Goal: Information Seeking & Learning: Compare options

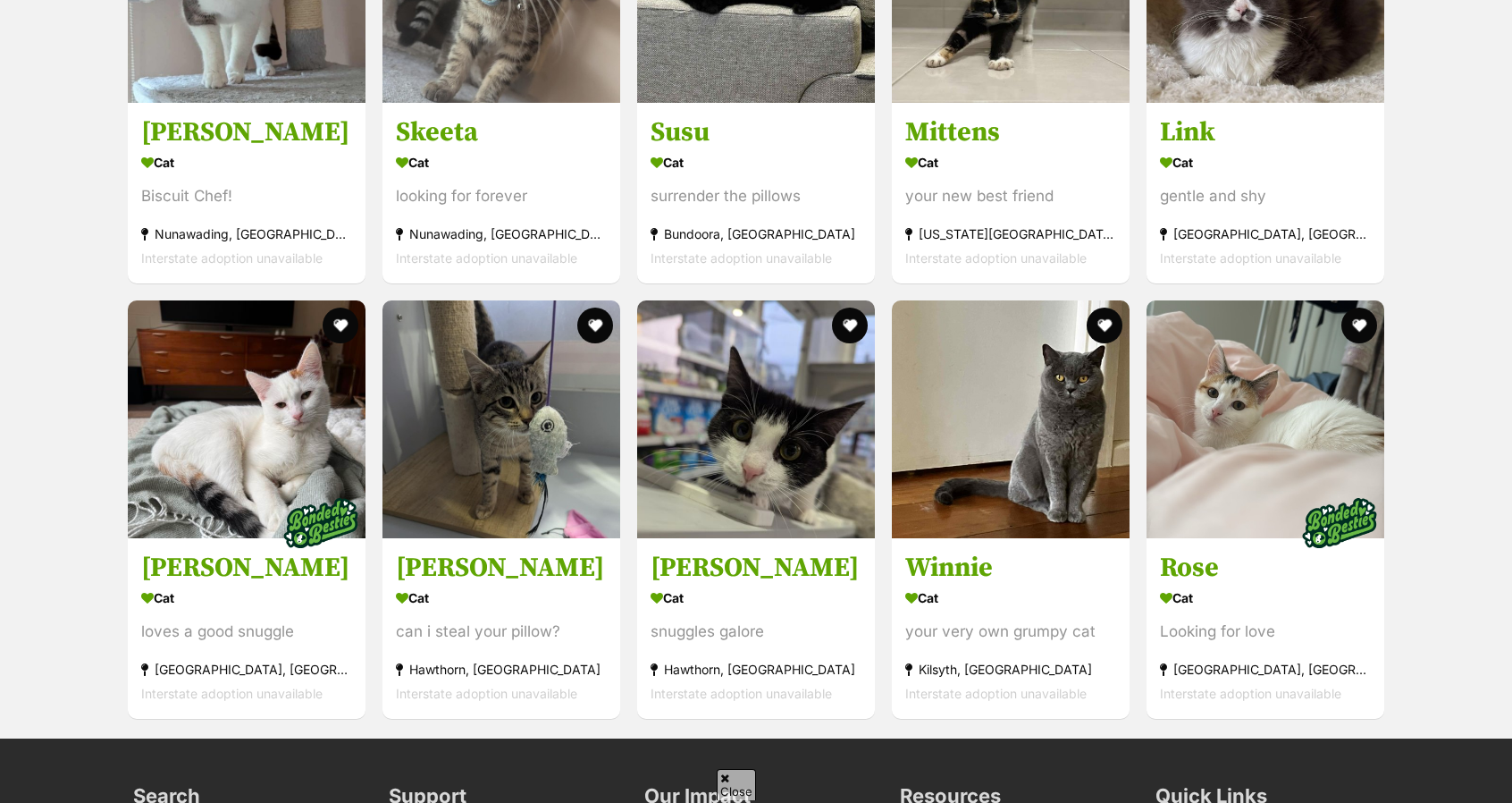
scroll to position [1864, 0]
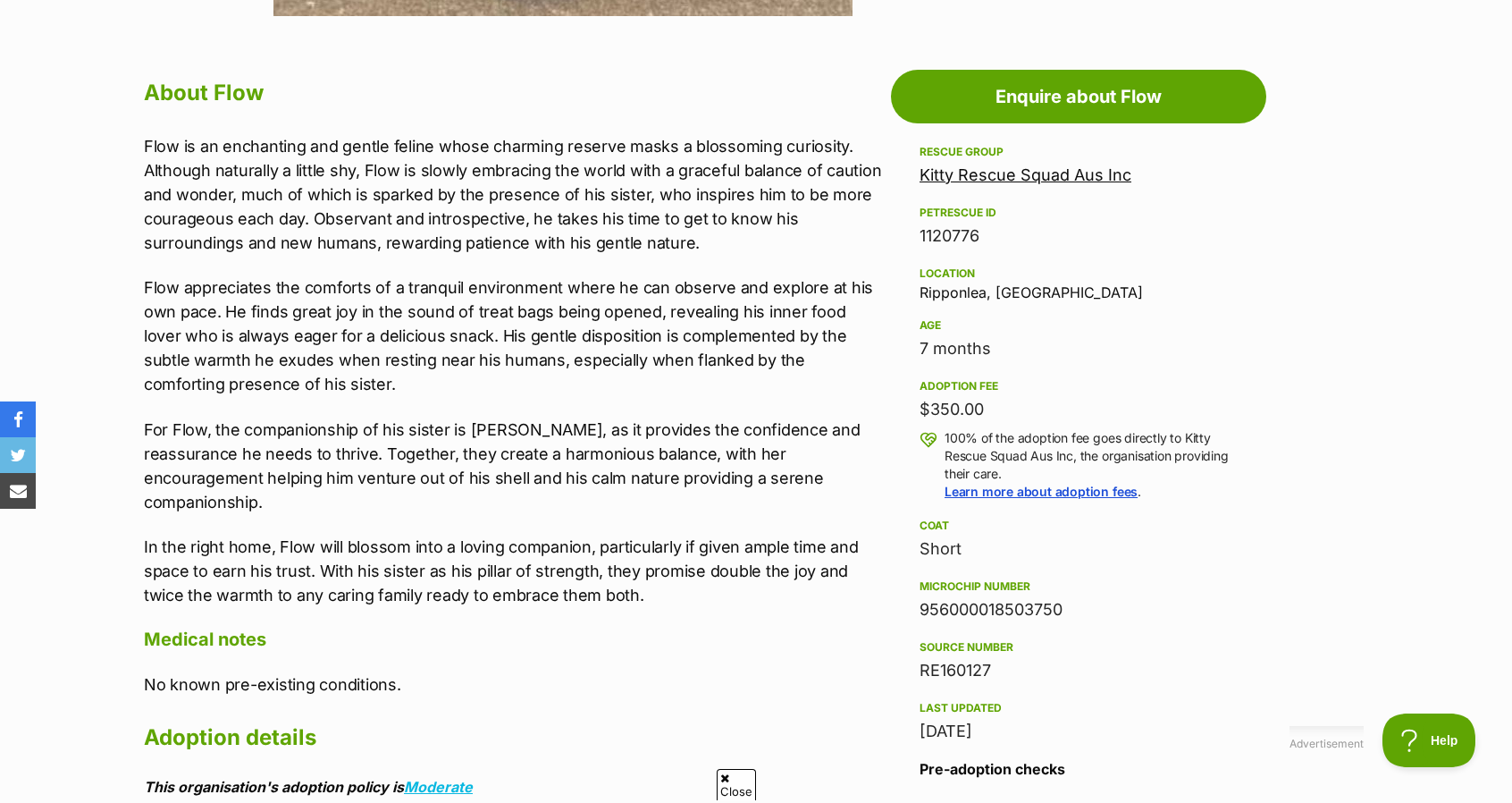
scroll to position [967, 0]
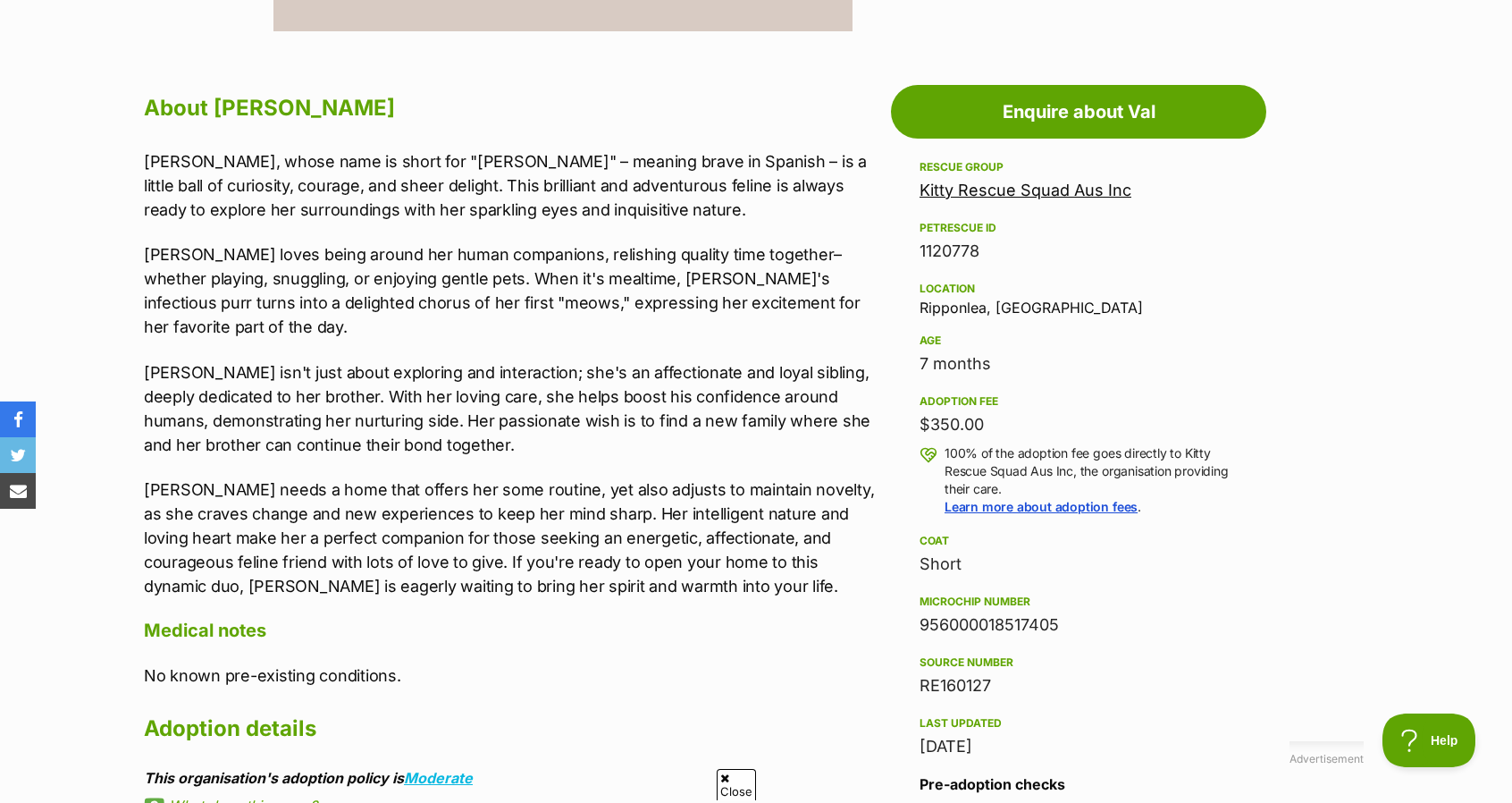
scroll to position [921, 0]
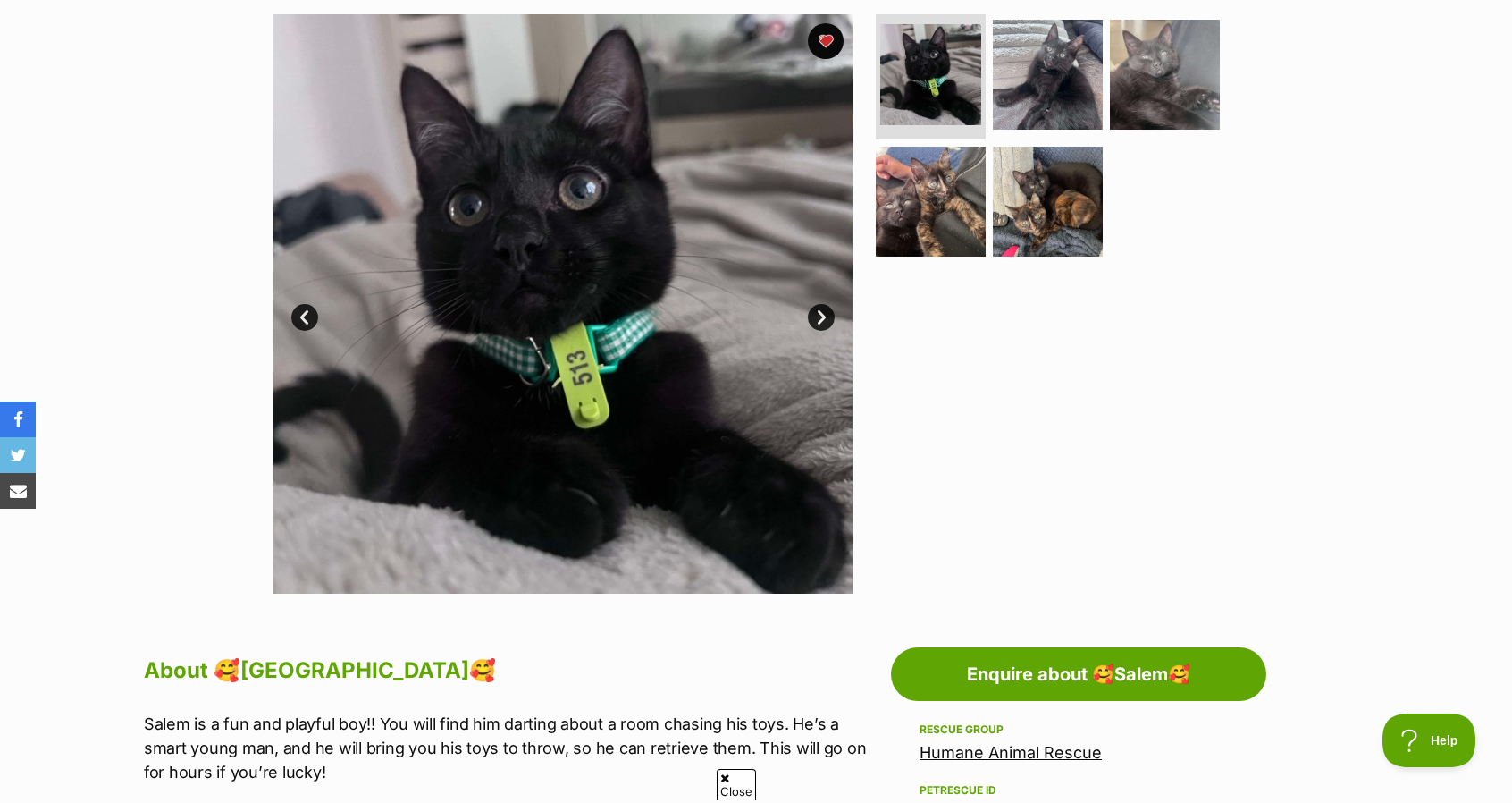
scroll to position [325, 0]
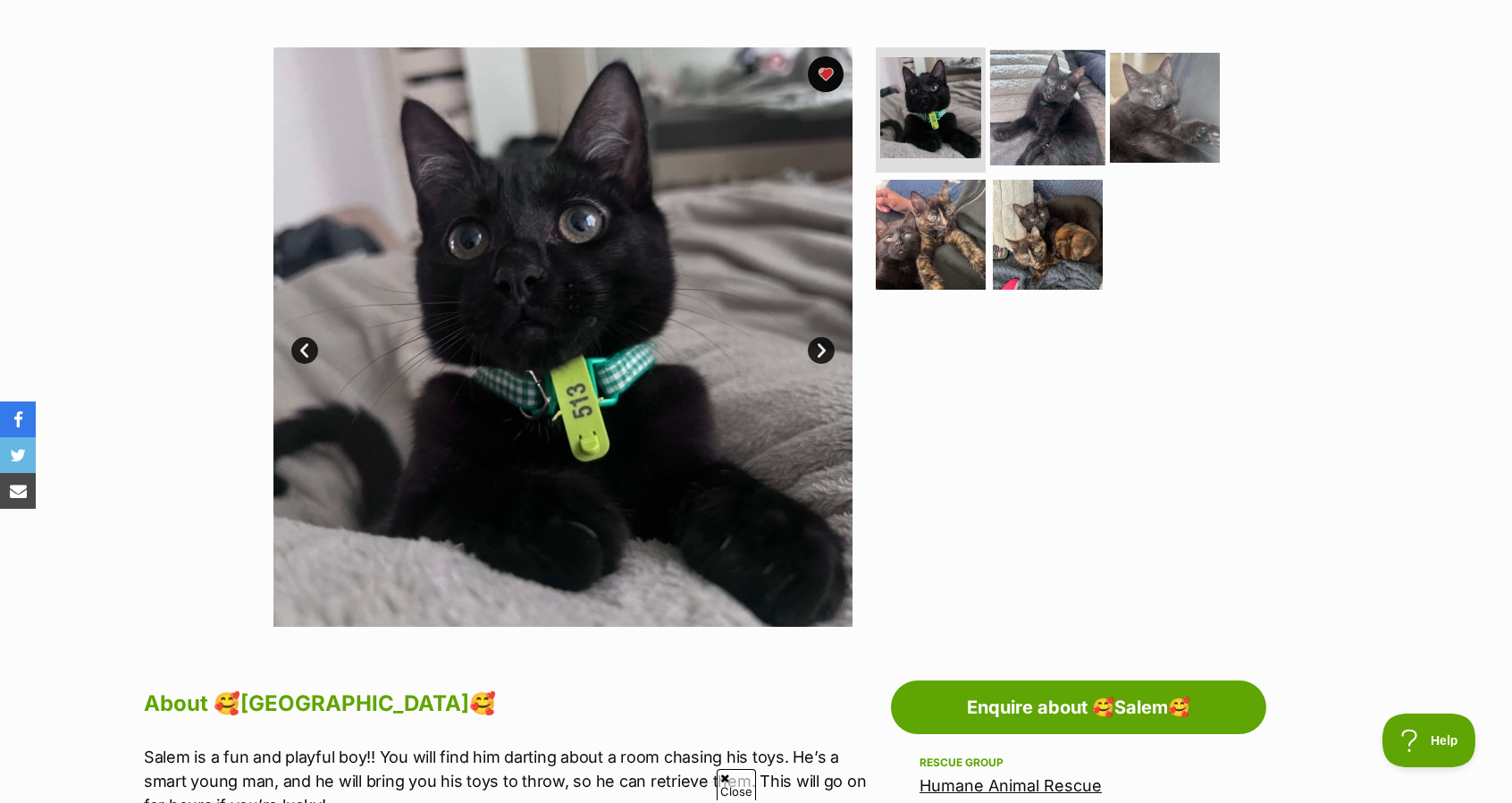
click at [1027, 123] on img at bounding box center [1048, 108] width 116 height 116
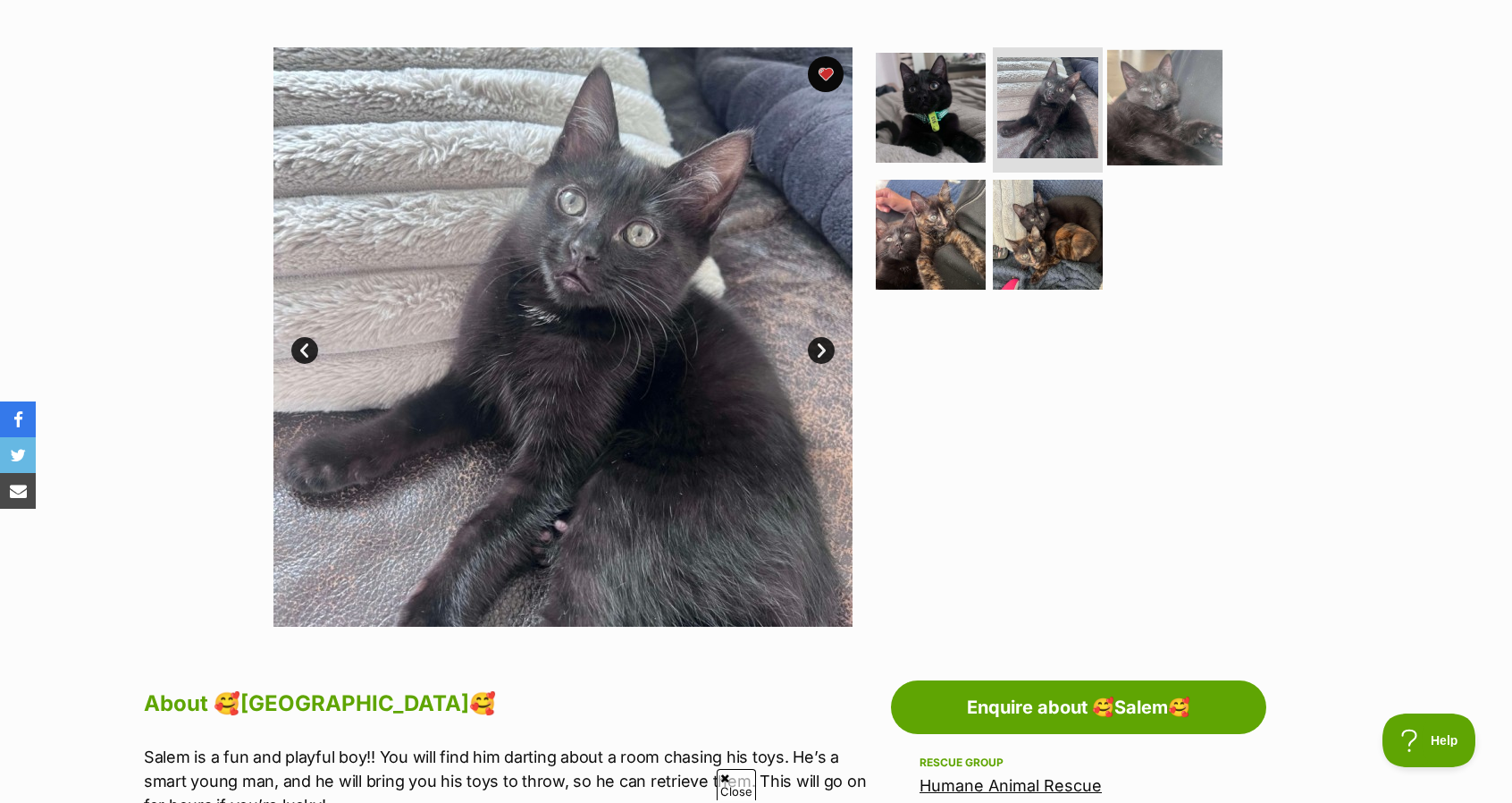
scroll to position [0, 0]
click at [1127, 129] on img at bounding box center [1165, 108] width 116 height 116
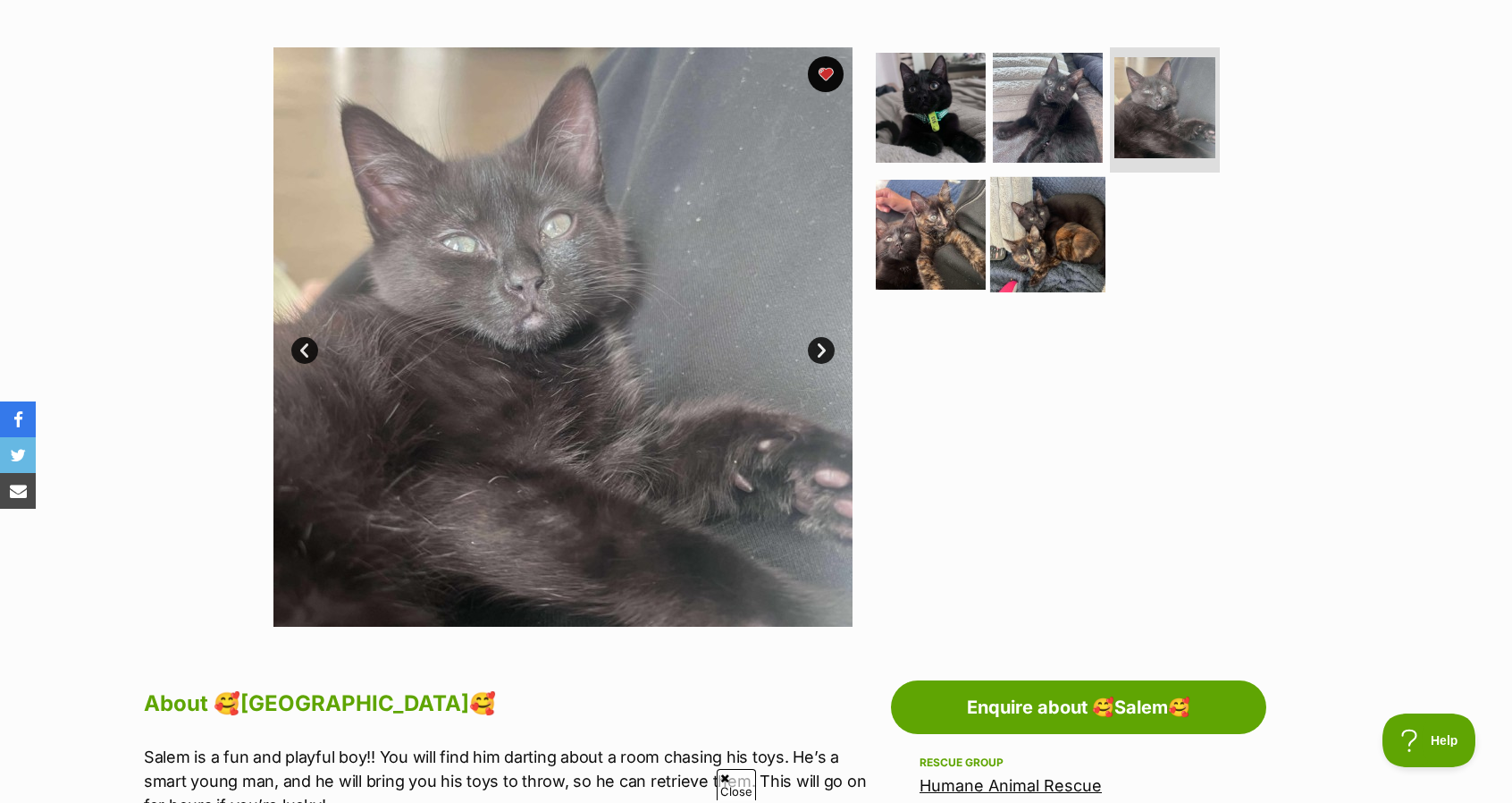
click at [1052, 241] on img at bounding box center [1048, 234] width 116 height 116
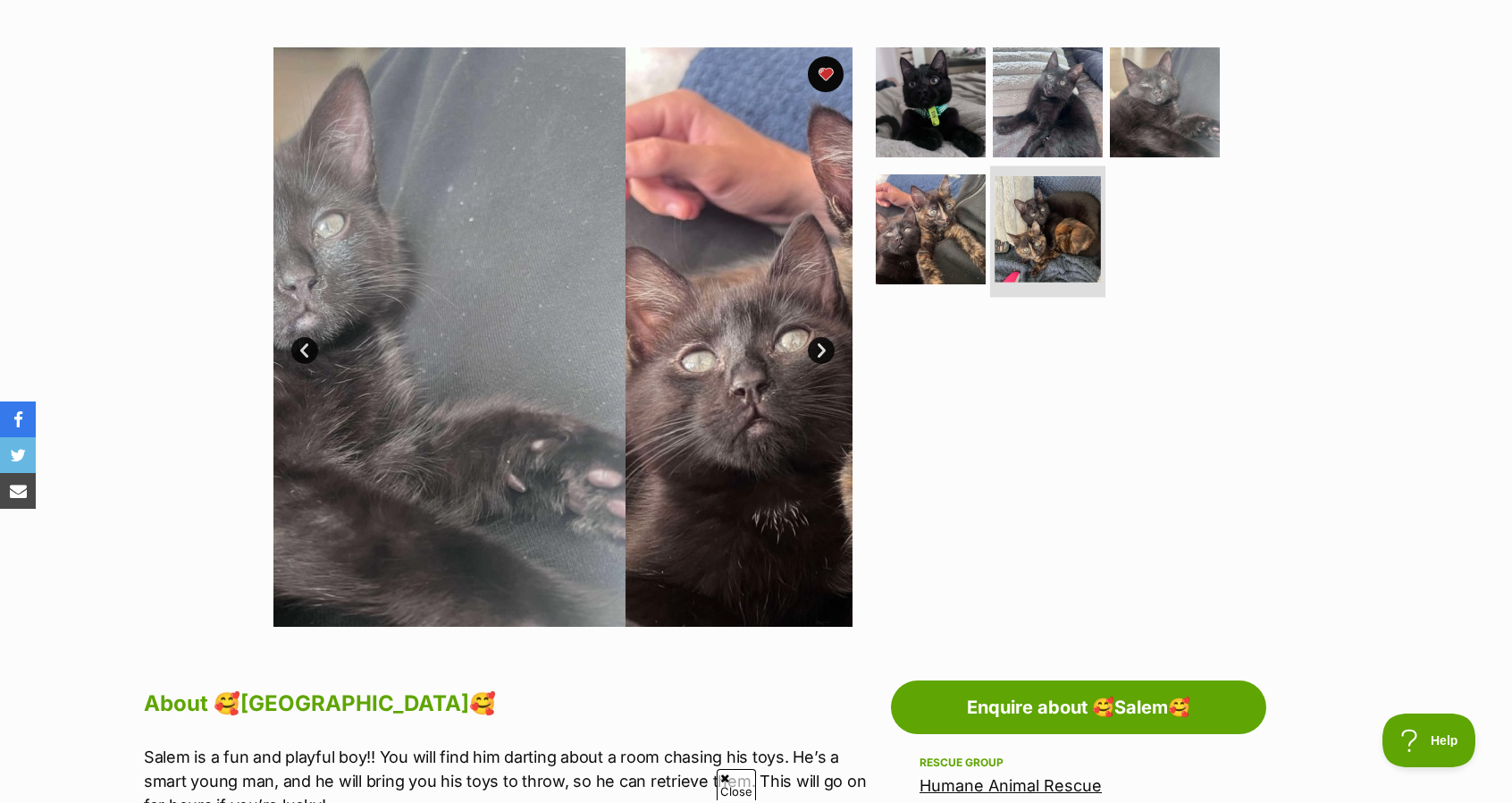
click at [1052, 241] on img at bounding box center [1048, 229] width 106 height 106
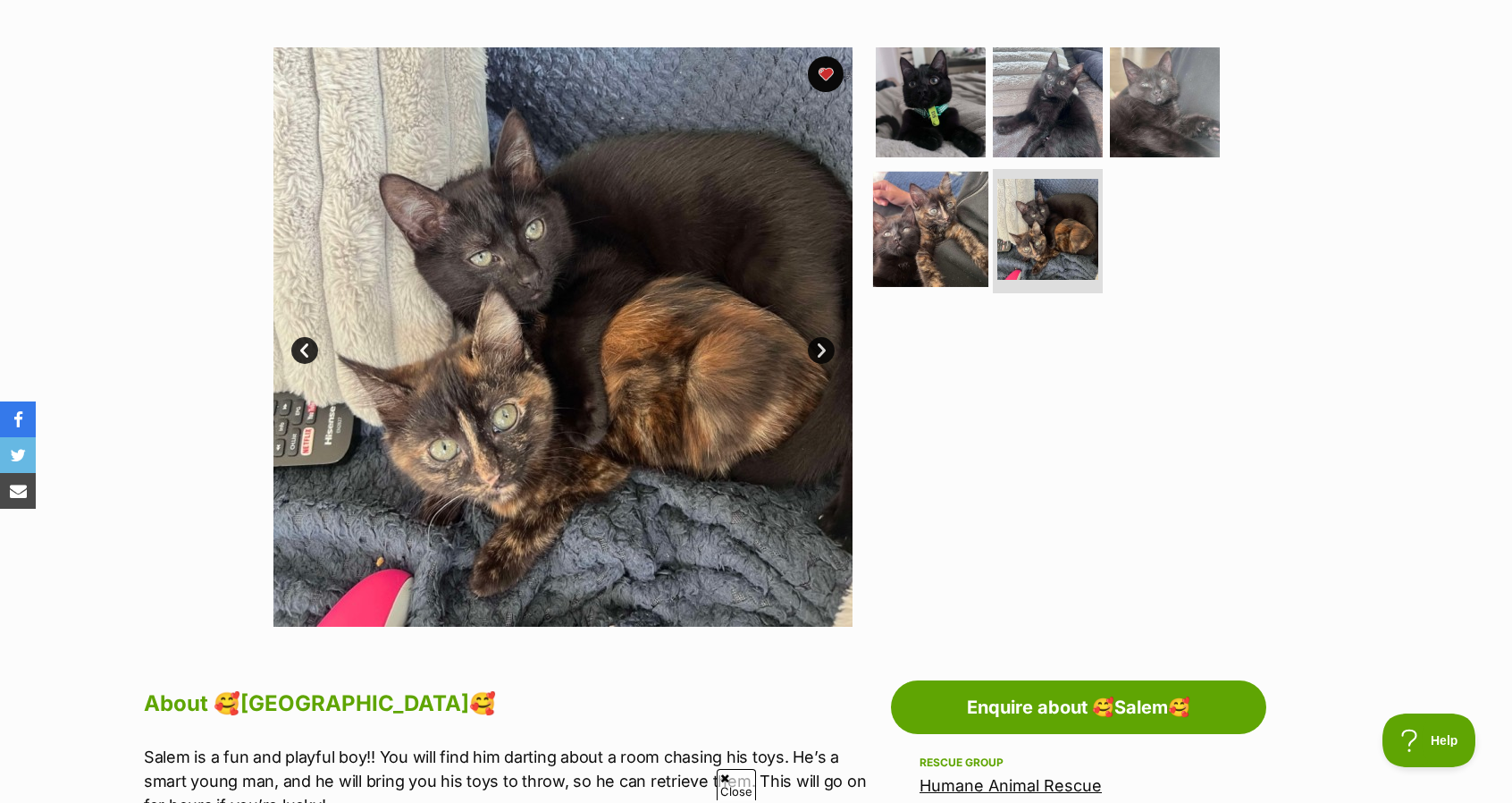
click at [961, 246] on img at bounding box center [931, 228] width 116 height 116
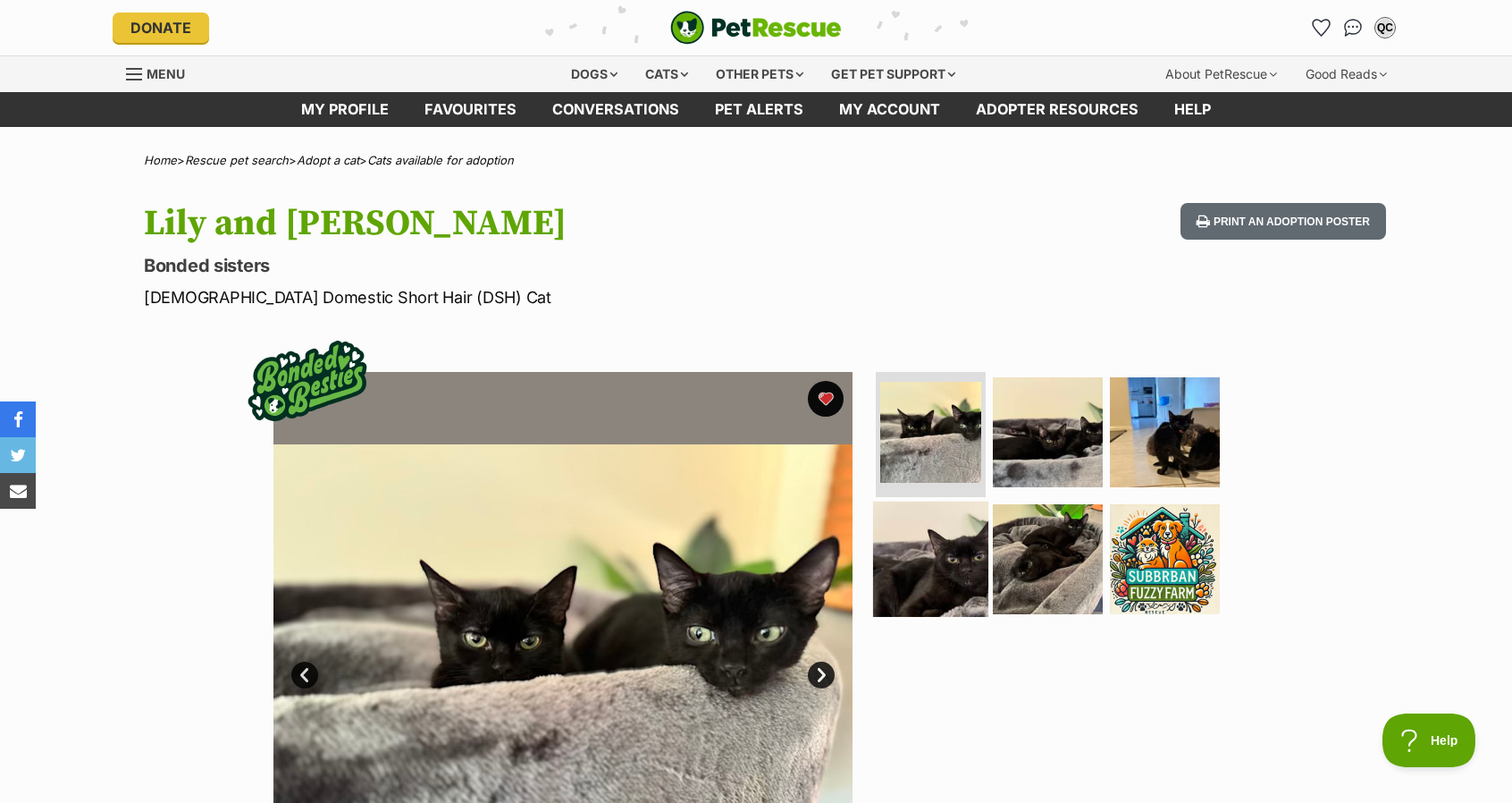
click at [915, 562] on img at bounding box center [931, 558] width 116 height 116
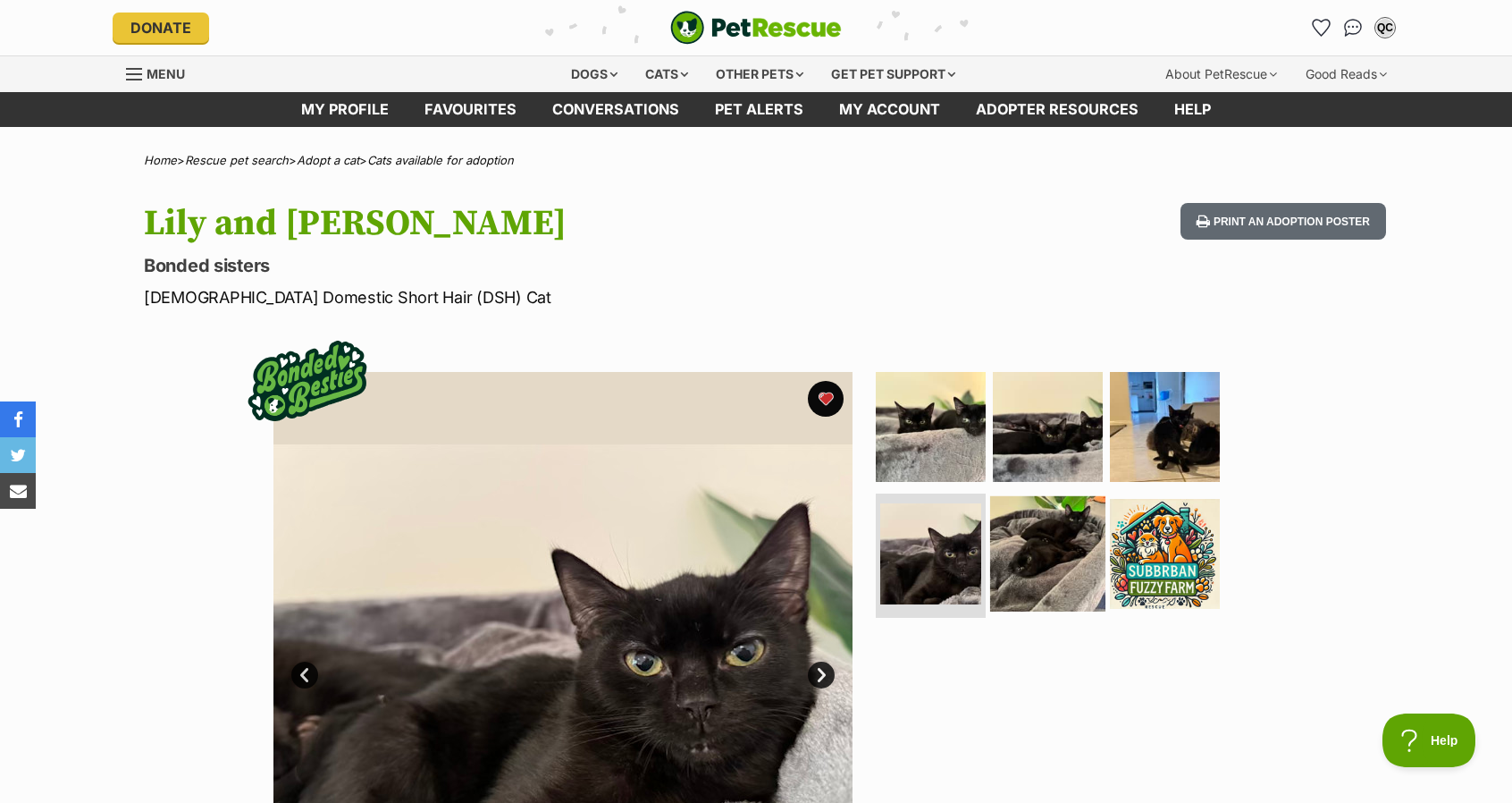
click at [1035, 551] on img at bounding box center [1048, 553] width 116 height 116
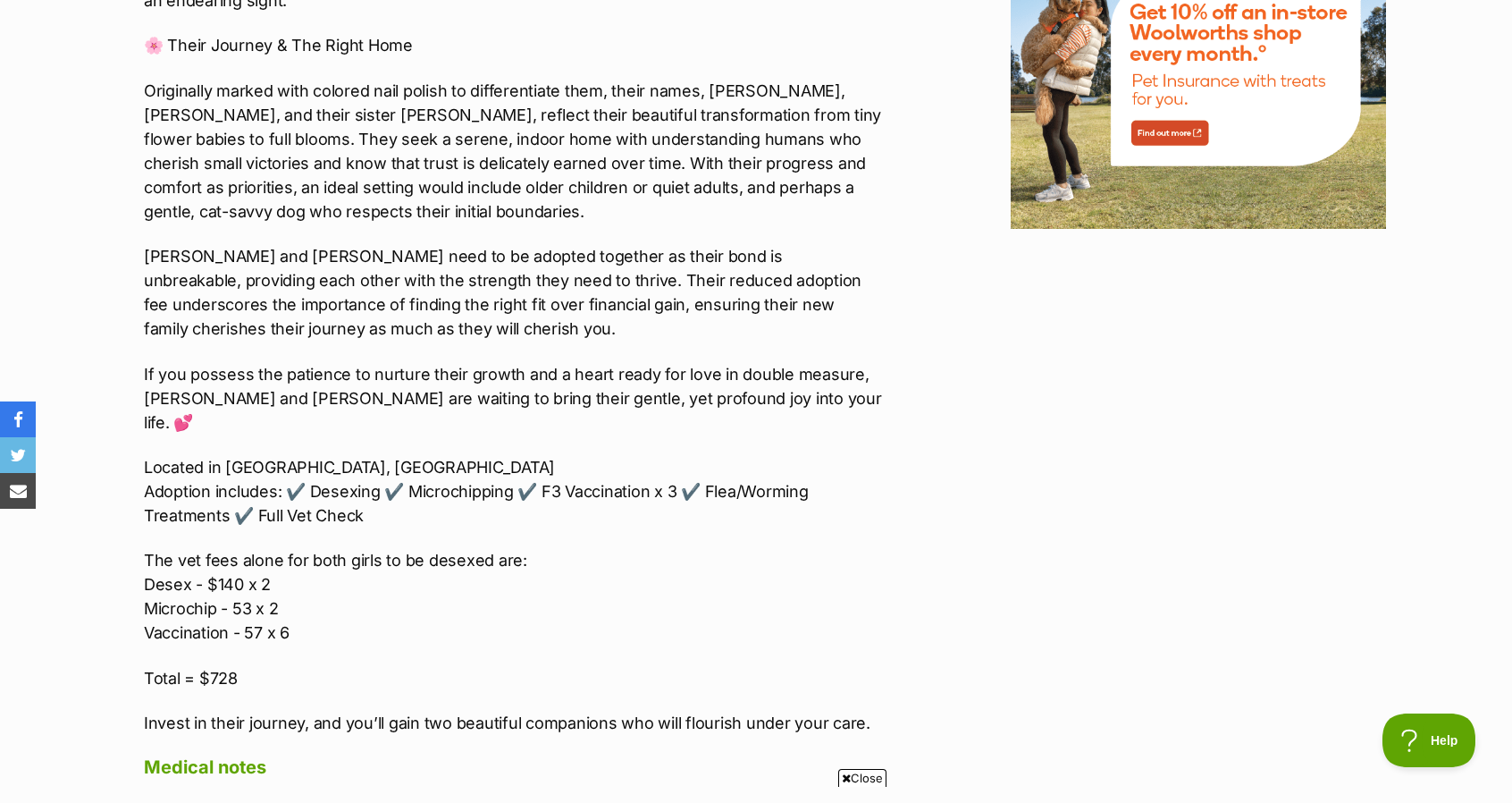
scroll to position [2301, 0]
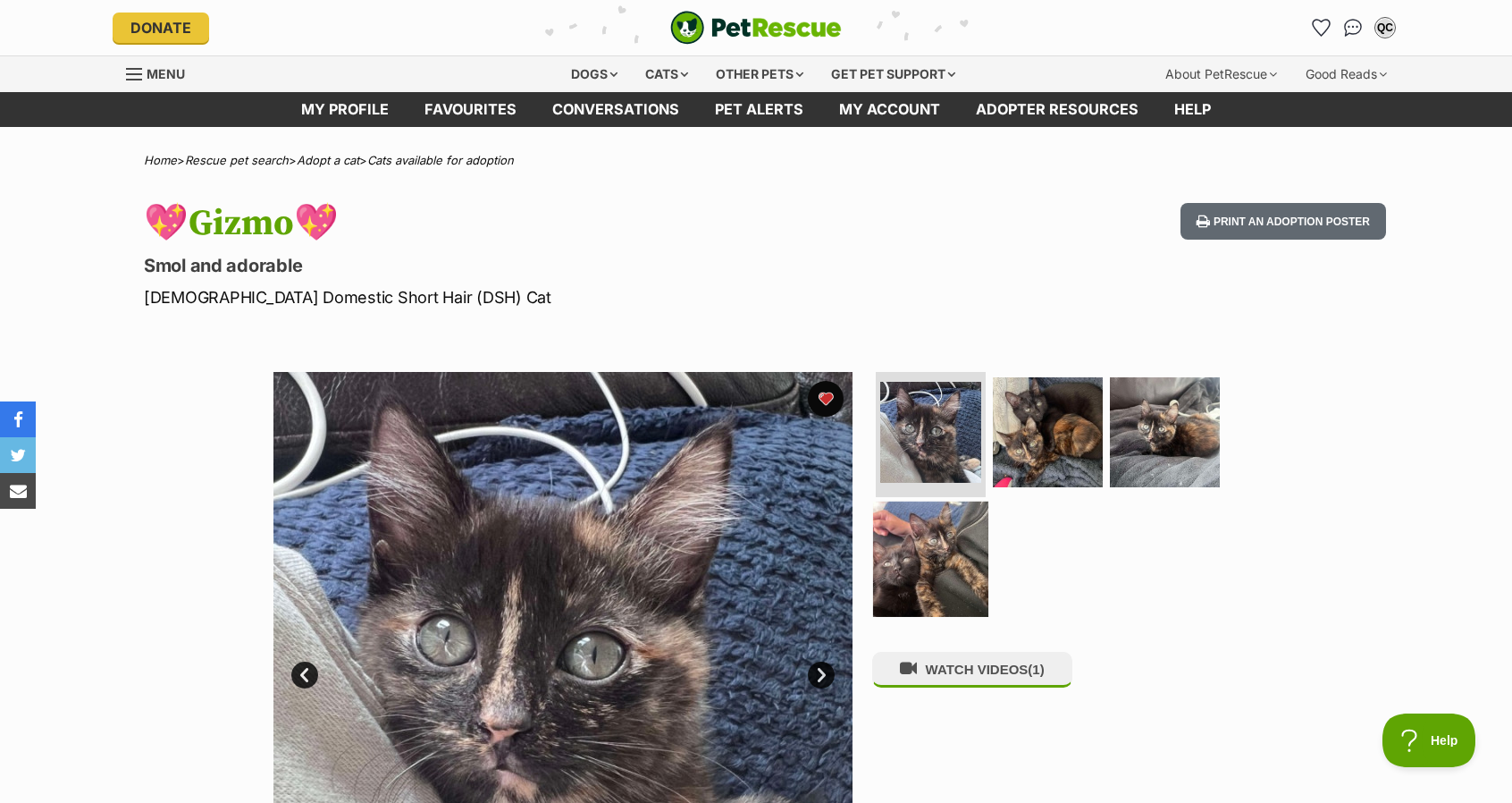
click at [910, 560] on img at bounding box center [931, 558] width 116 height 116
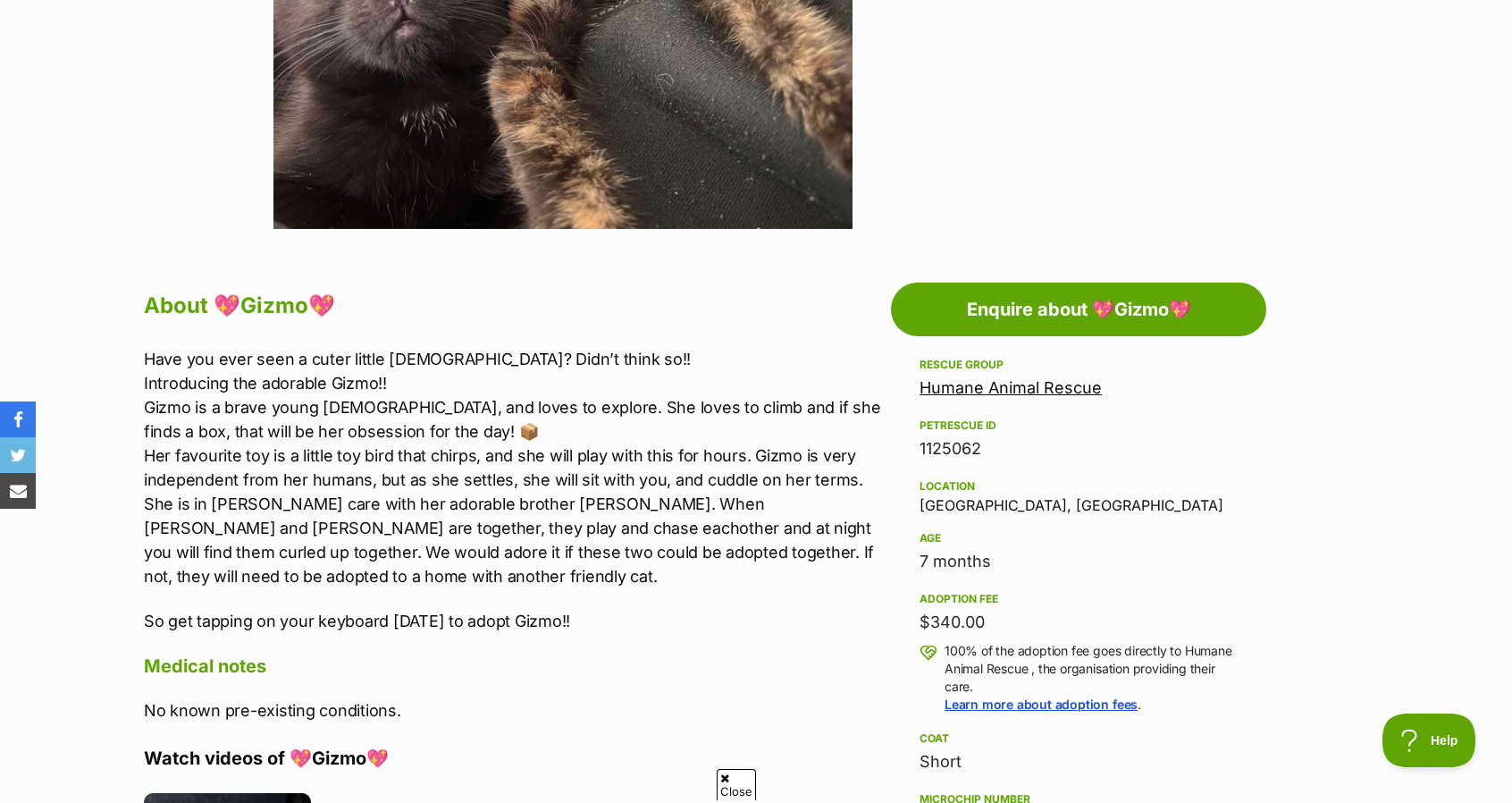
scroll to position [723, 0]
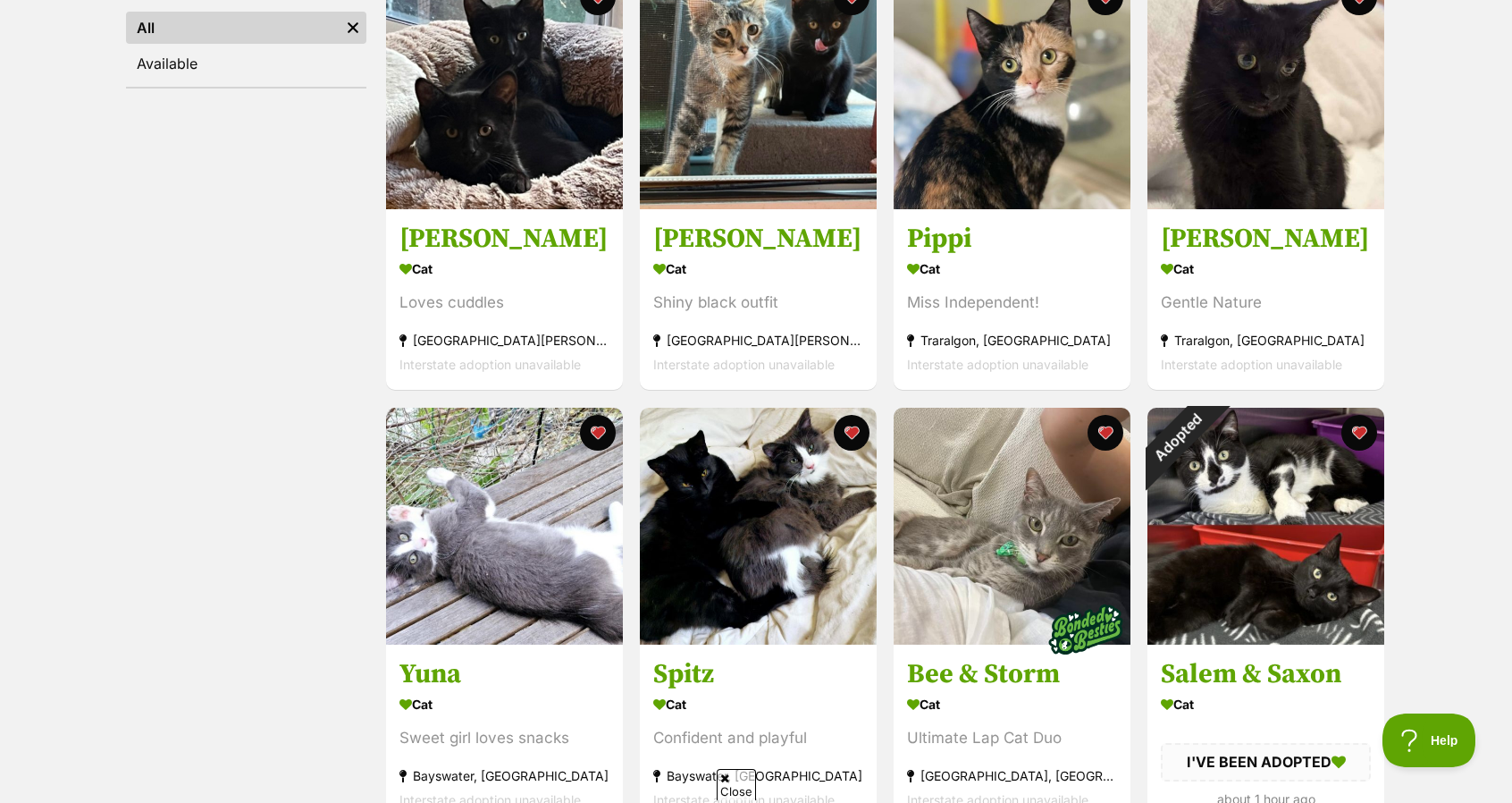
scroll to position [394, 0]
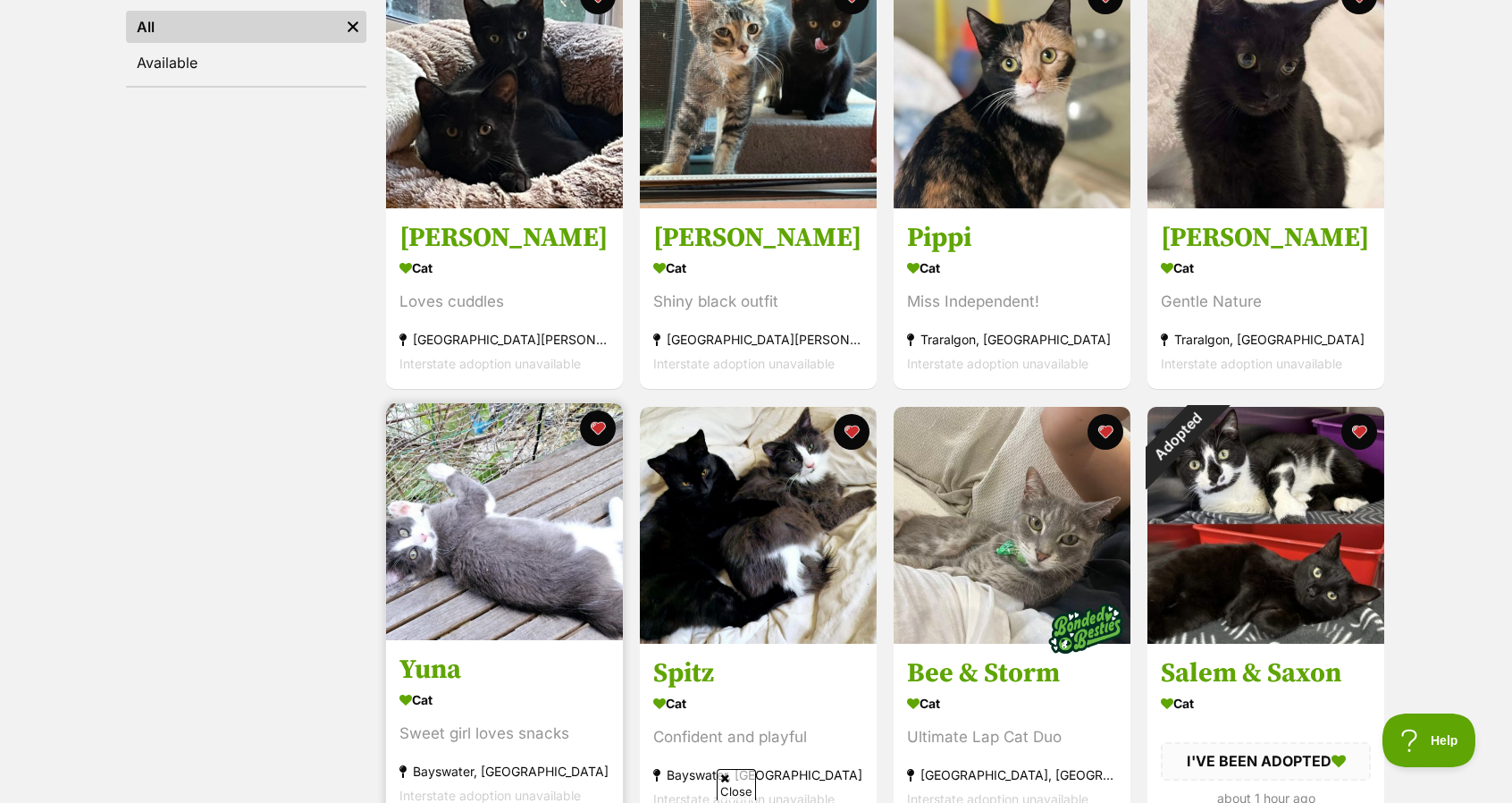
click at [462, 489] on img at bounding box center [505, 522] width 237 height 237
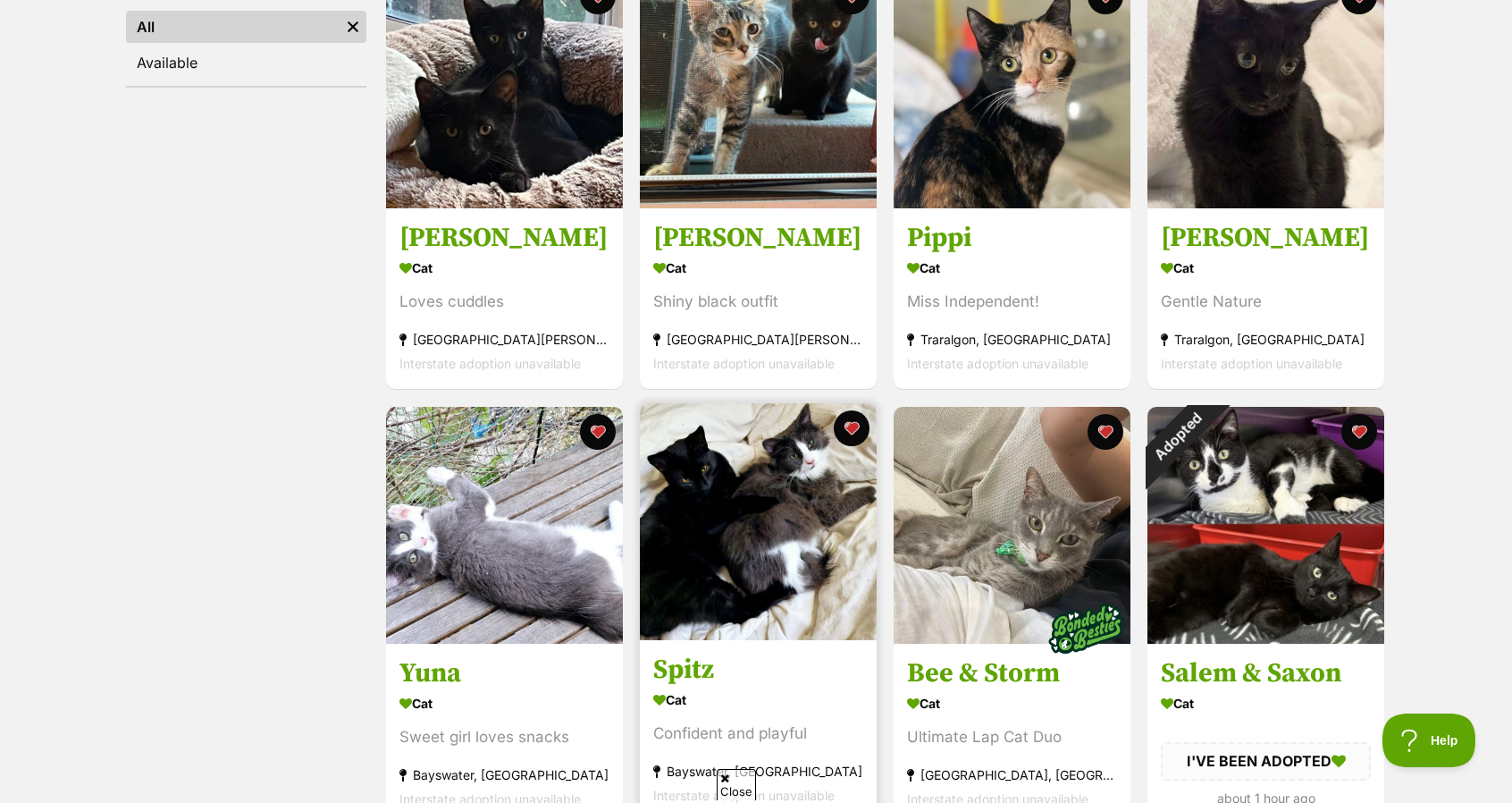
click at [719, 503] on img at bounding box center [758, 522] width 237 height 237
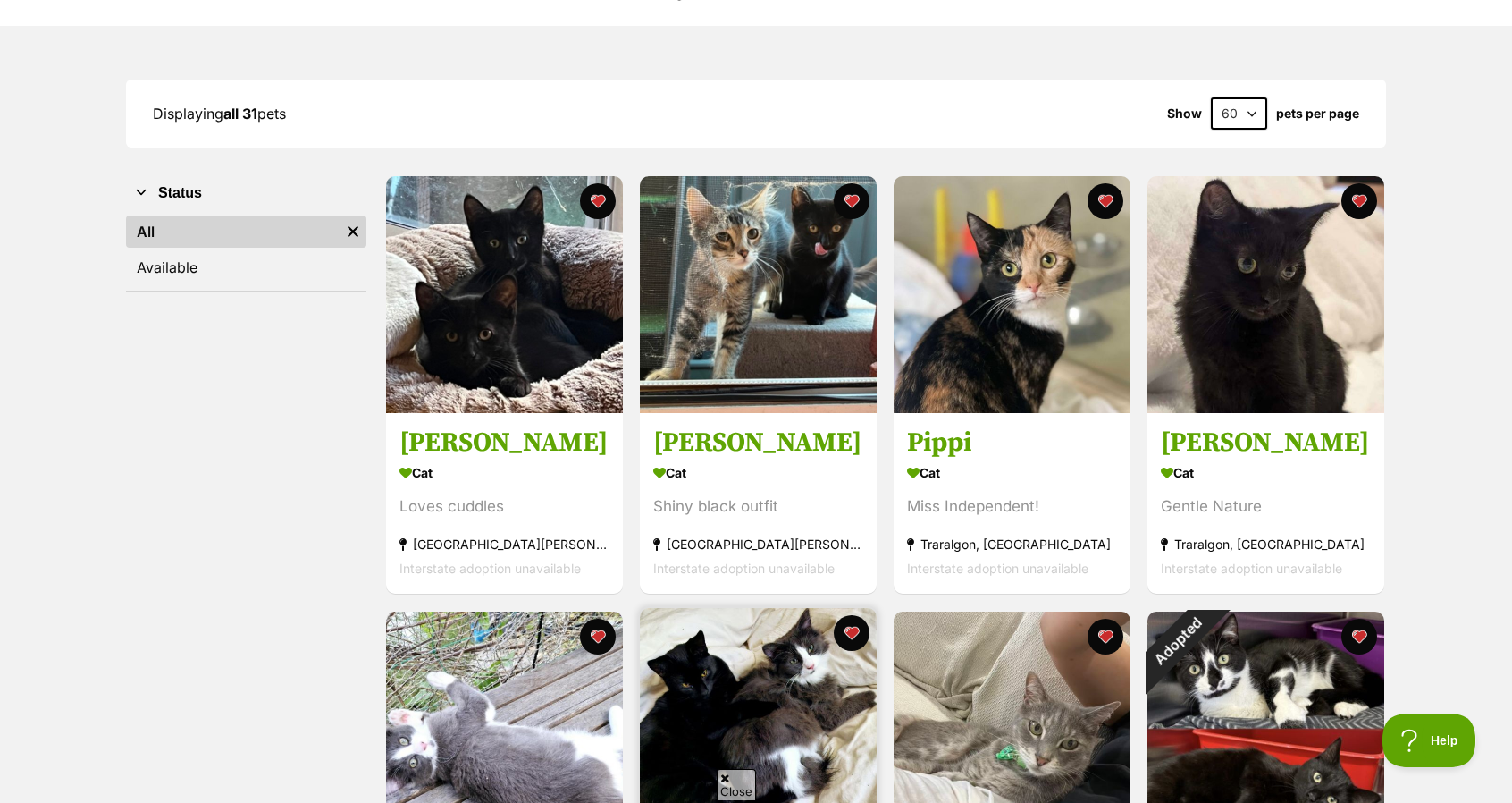
scroll to position [185, 0]
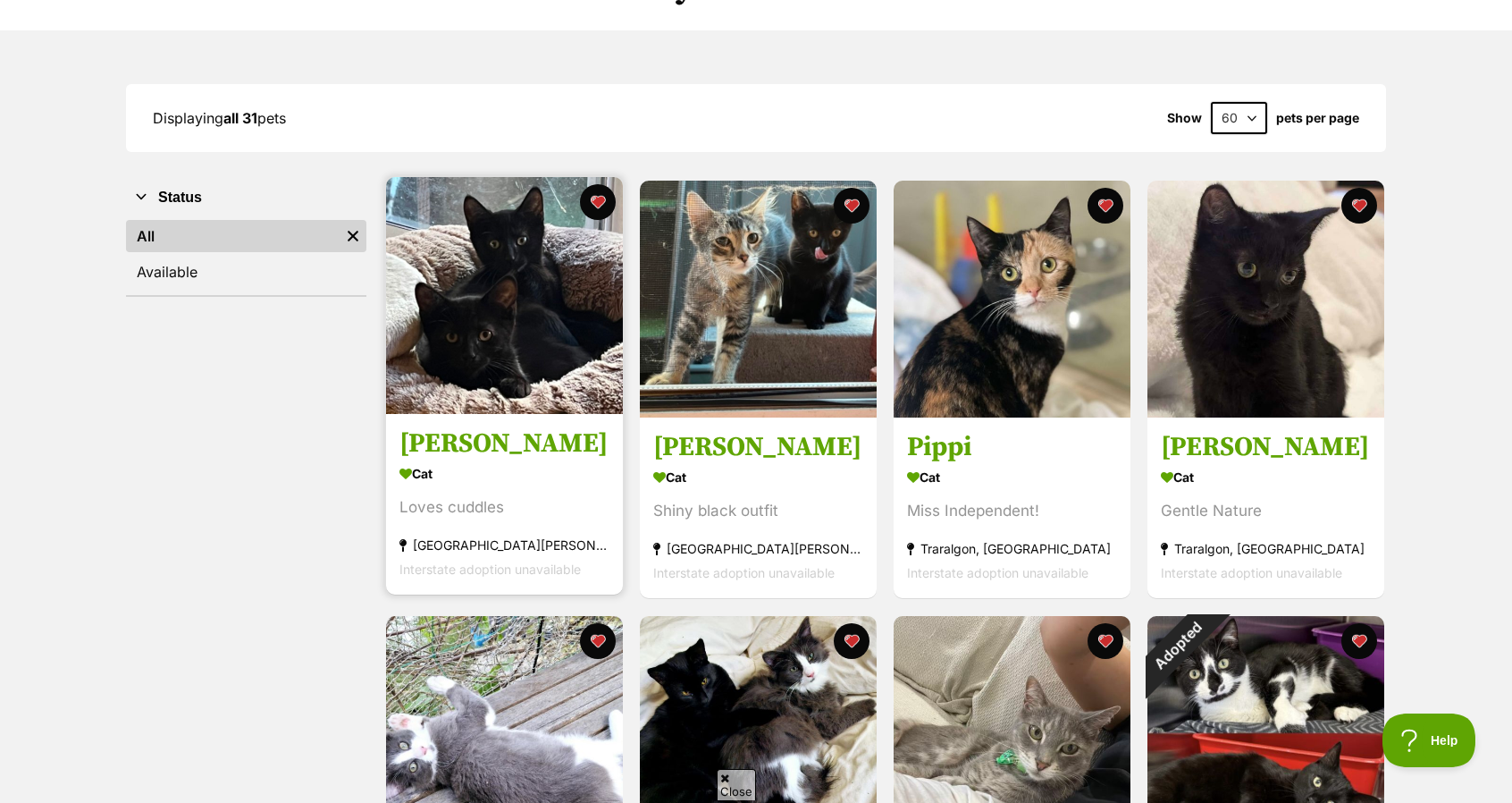
click at [538, 362] on img at bounding box center [505, 296] width 237 height 237
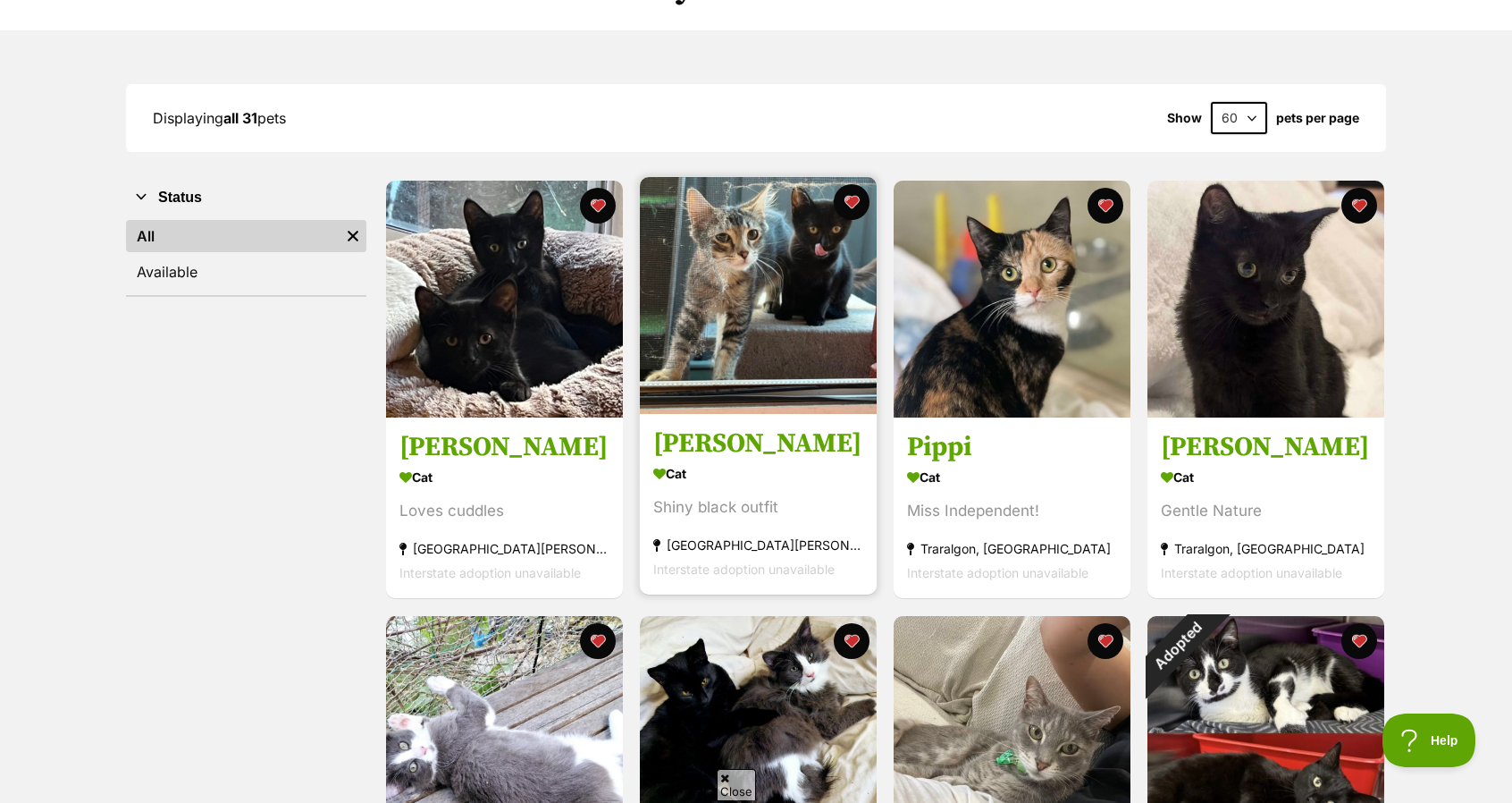
click at [718, 351] on img at bounding box center [758, 296] width 237 height 237
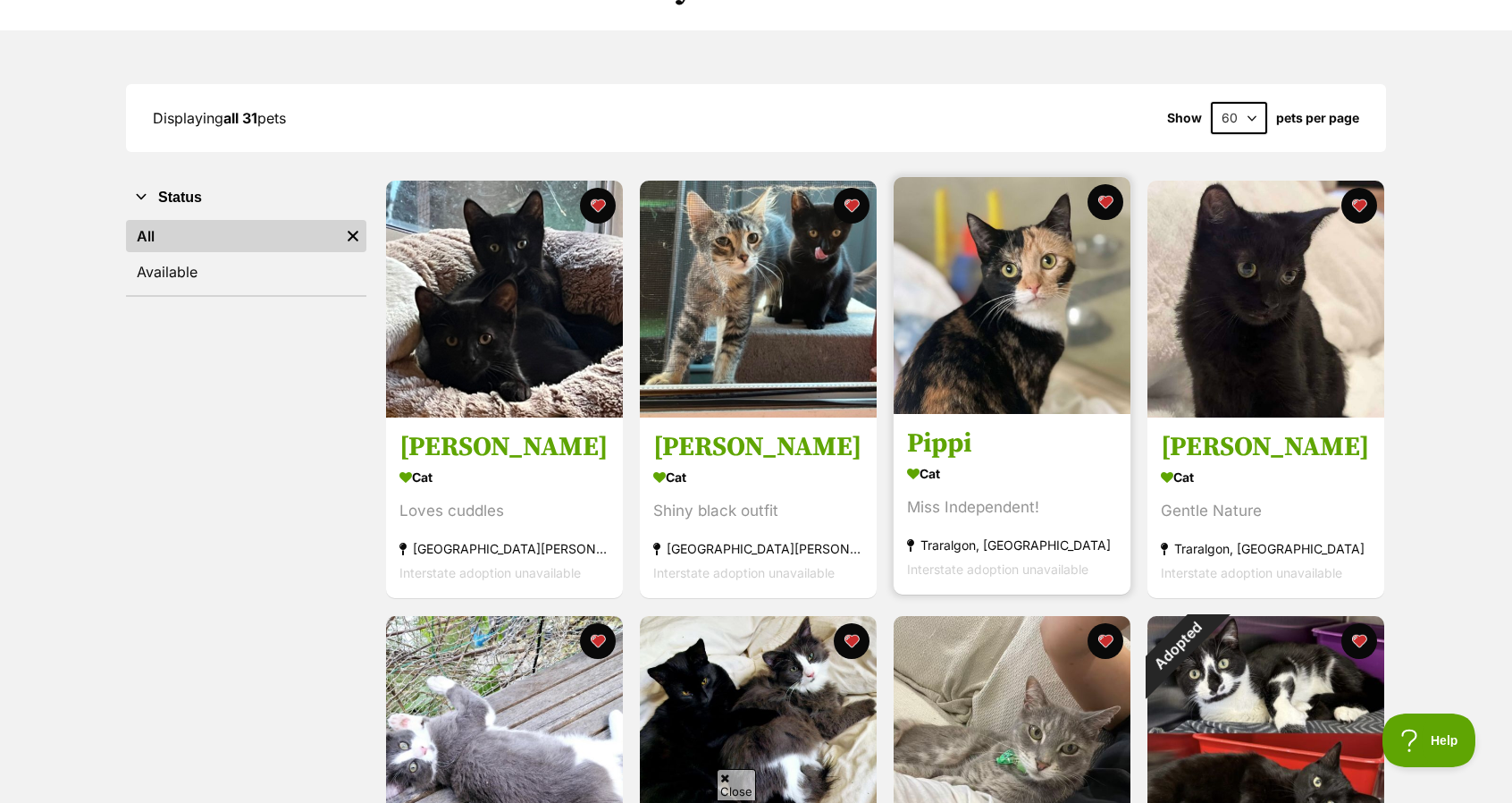
click at [987, 331] on img at bounding box center [1012, 296] width 237 height 237
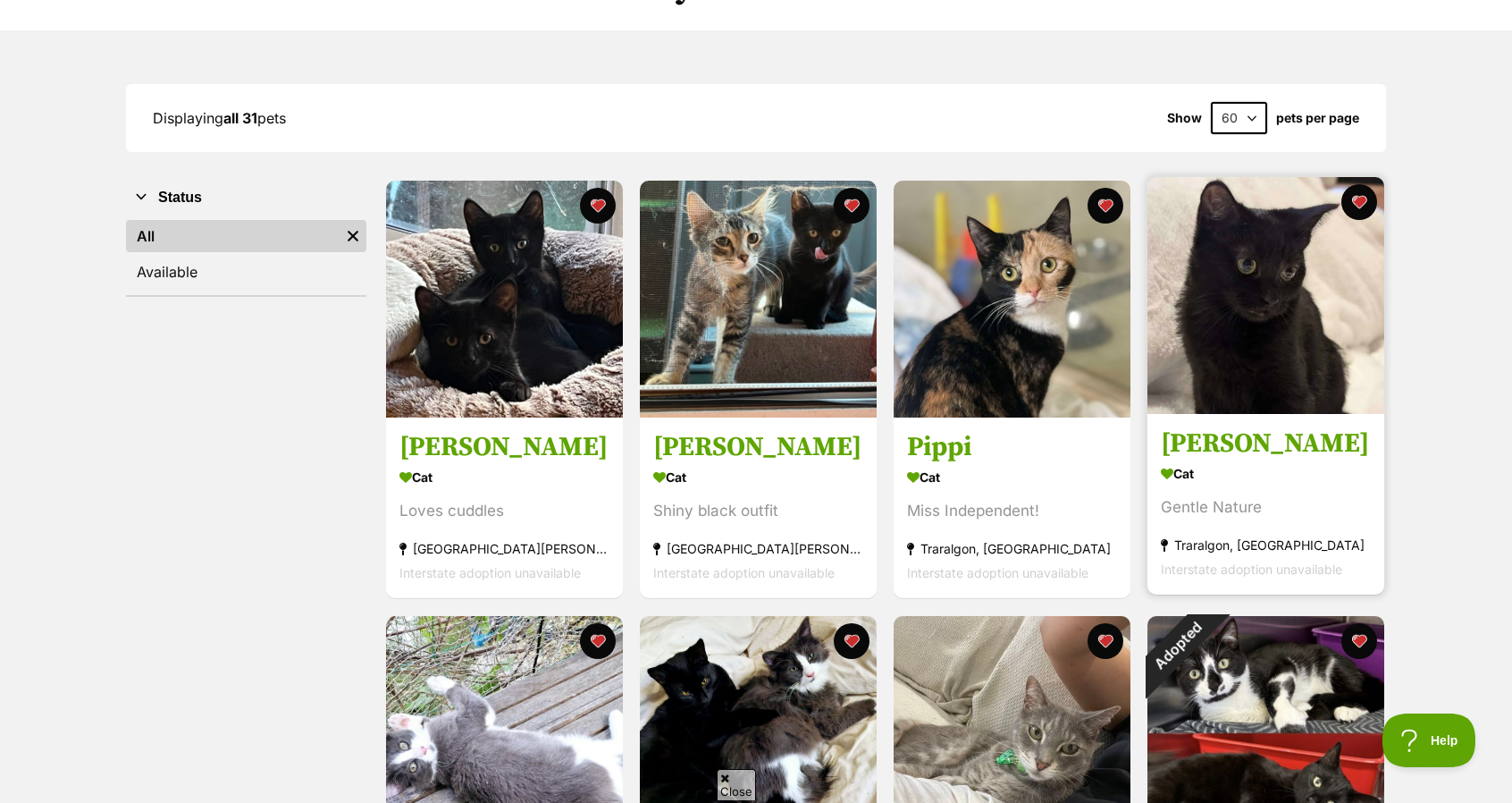
click at [1211, 314] on img at bounding box center [1266, 296] width 237 height 237
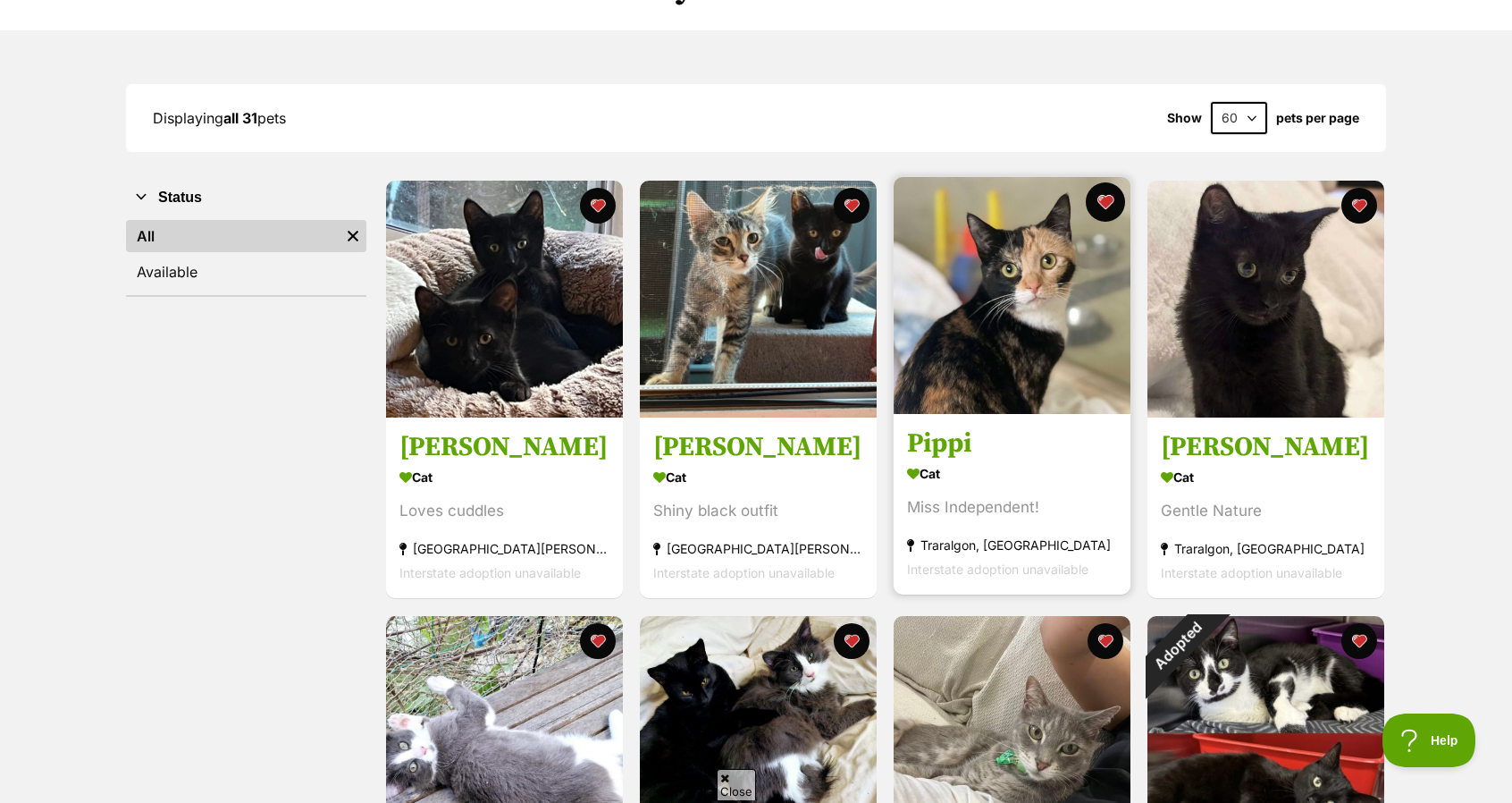
click at [1096, 203] on button "favourite" at bounding box center [1105, 201] width 40 height 40
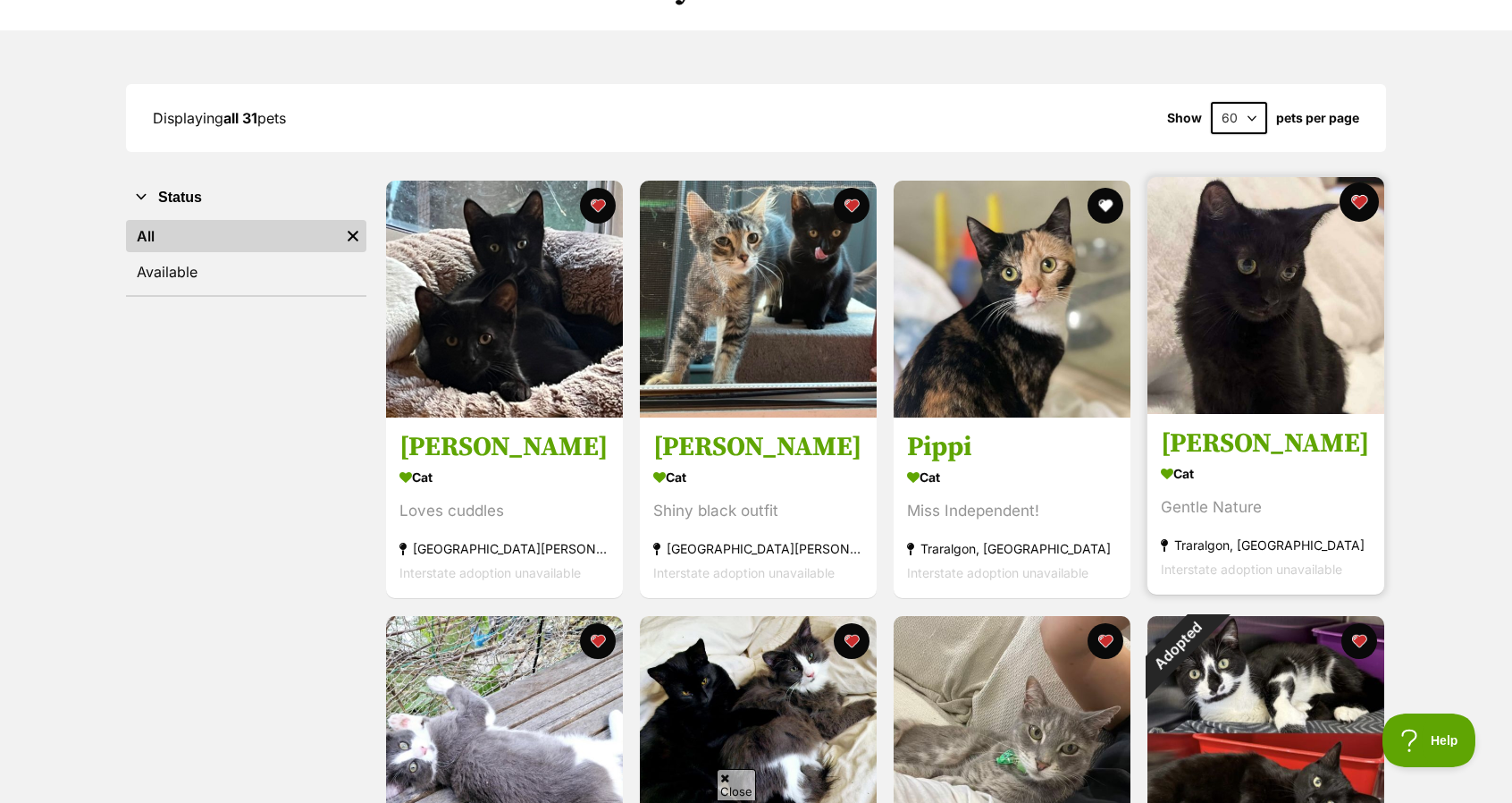
click at [1368, 194] on button "favourite" at bounding box center [1359, 201] width 40 height 40
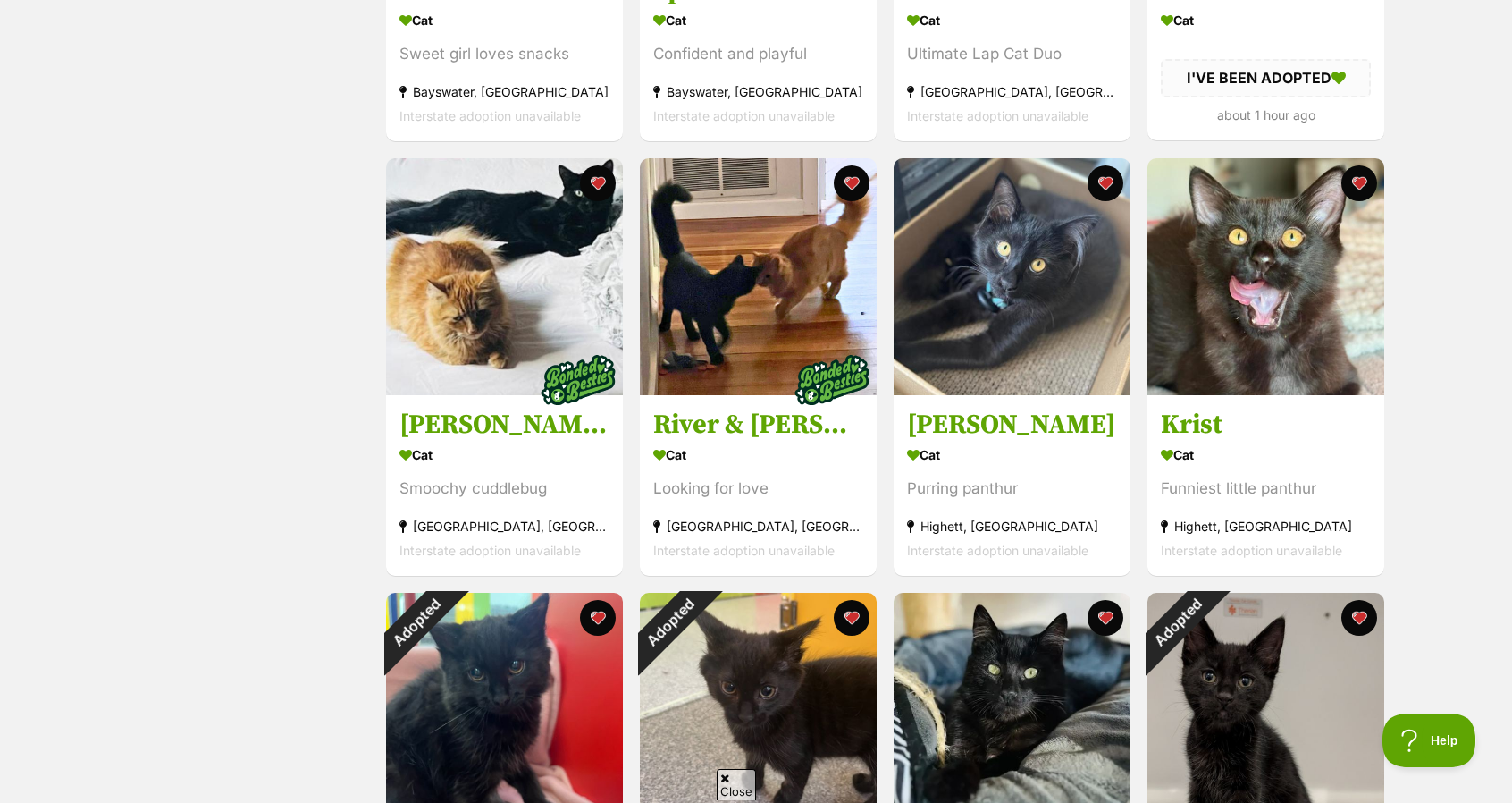
scroll to position [1081, 0]
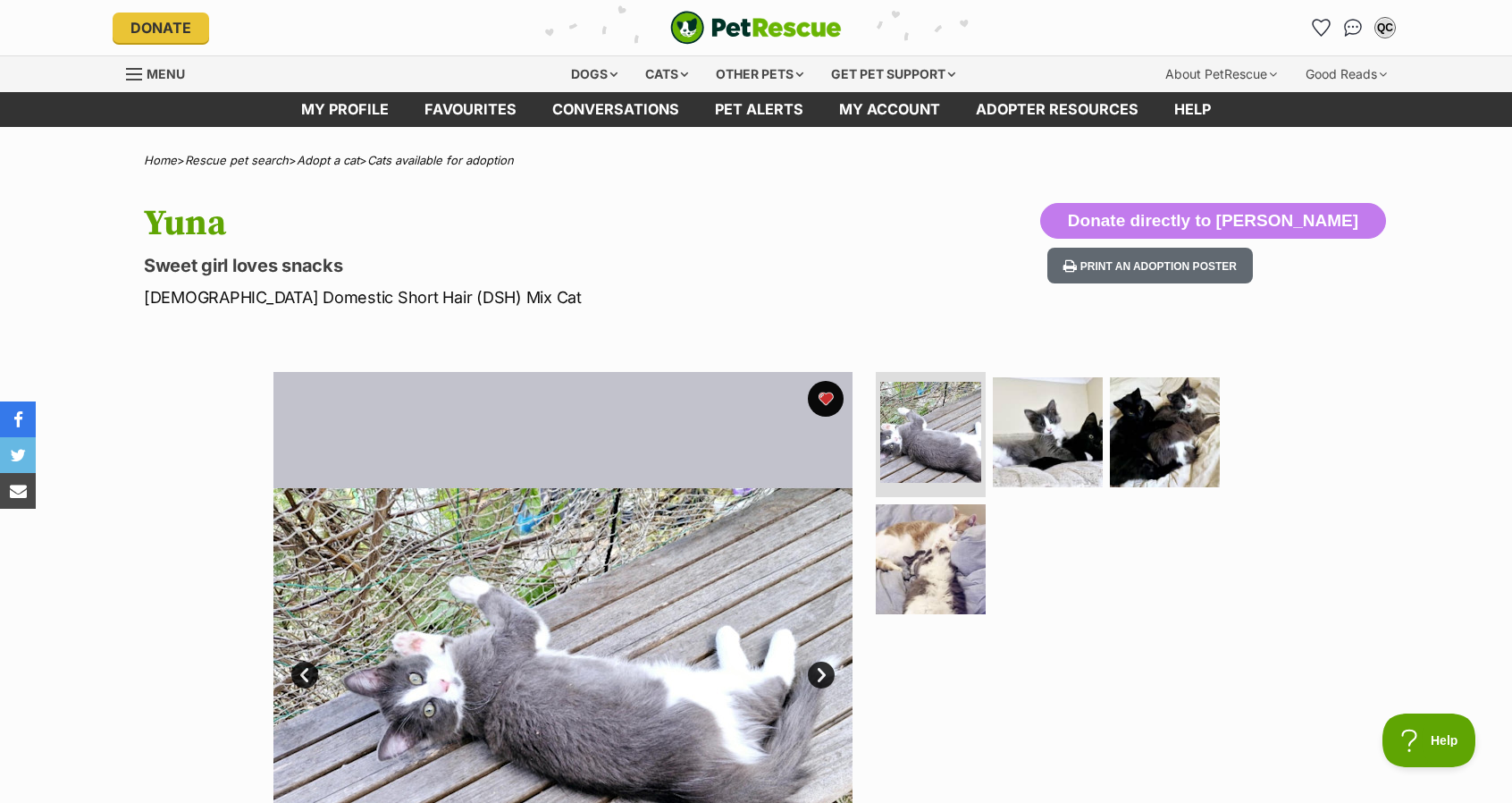
scroll to position [186, 0]
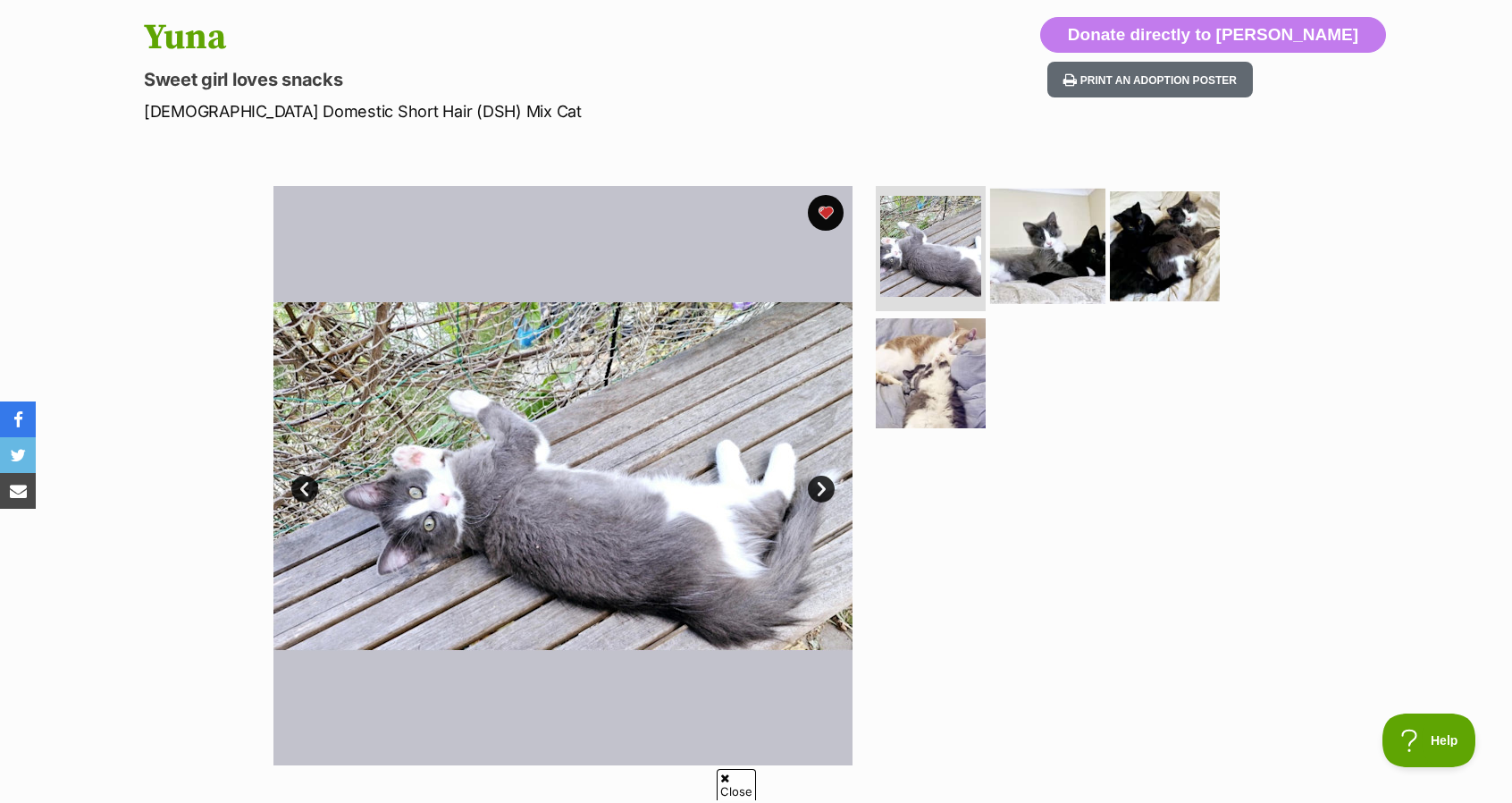
click at [1051, 252] on img at bounding box center [1048, 247] width 116 height 116
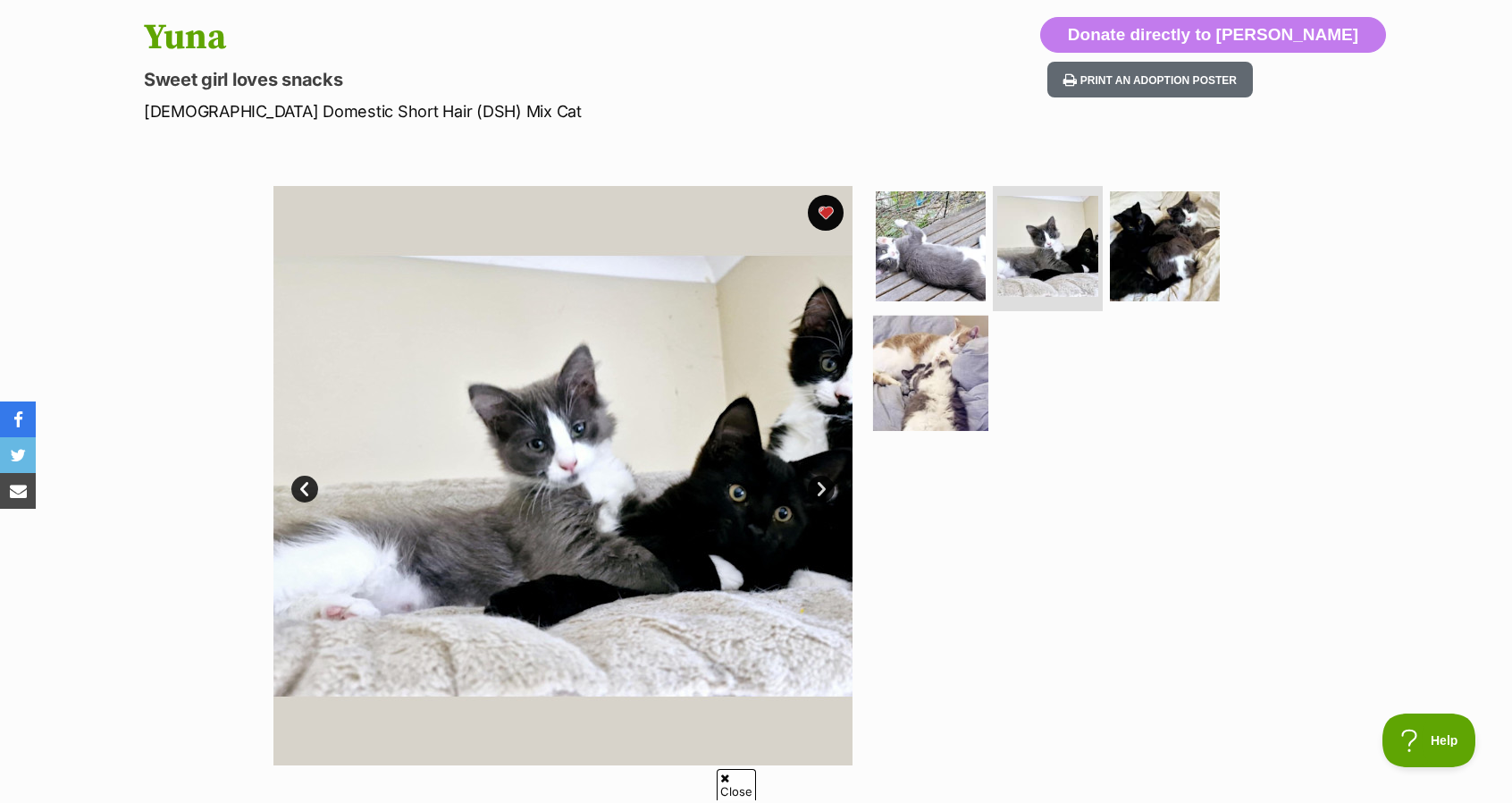
click at [929, 413] on img at bounding box center [931, 372] width 116 height 116
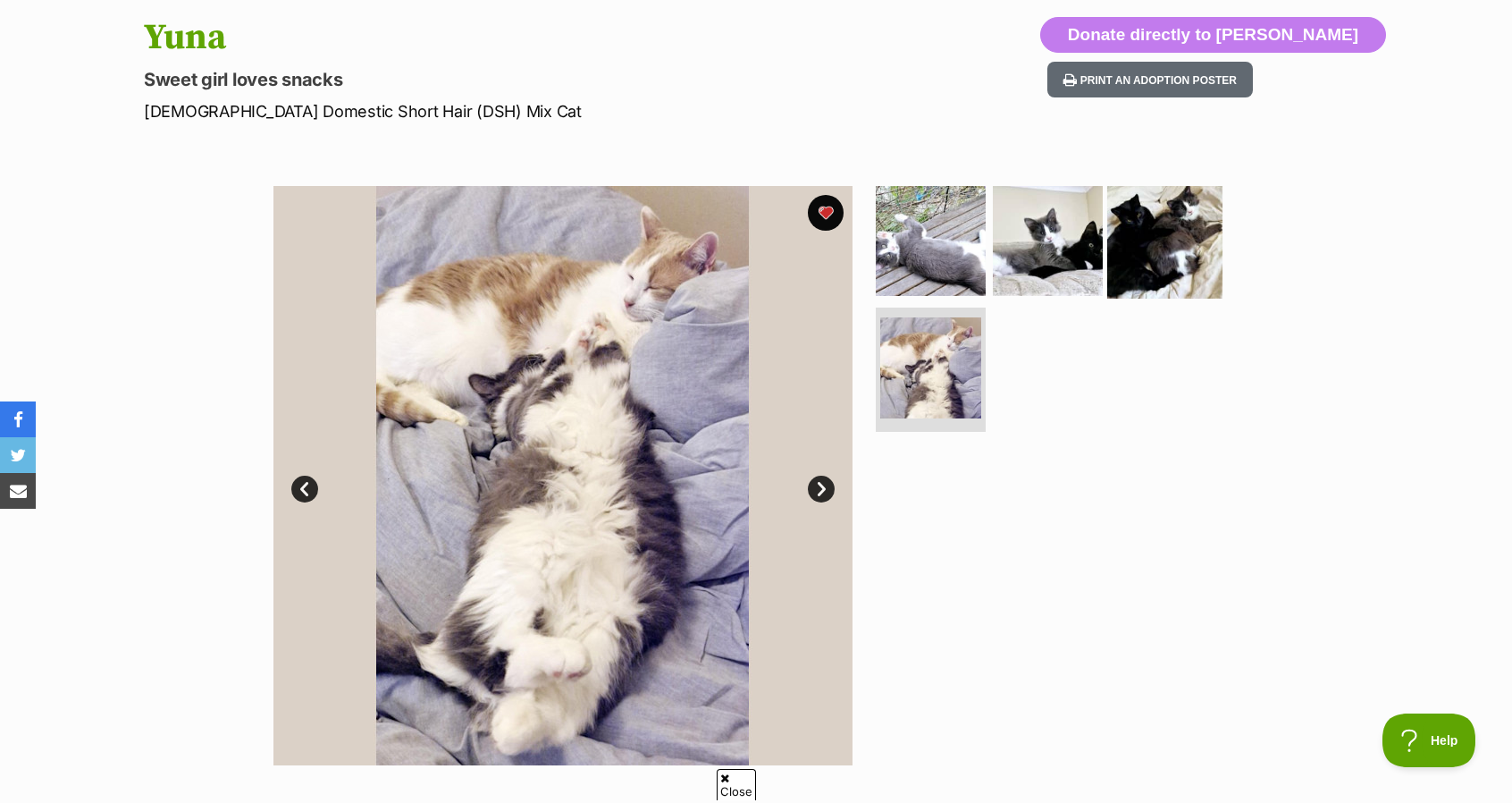
click at [1161, 244] on img at bounding box center [1165, 241] width 116 height 116
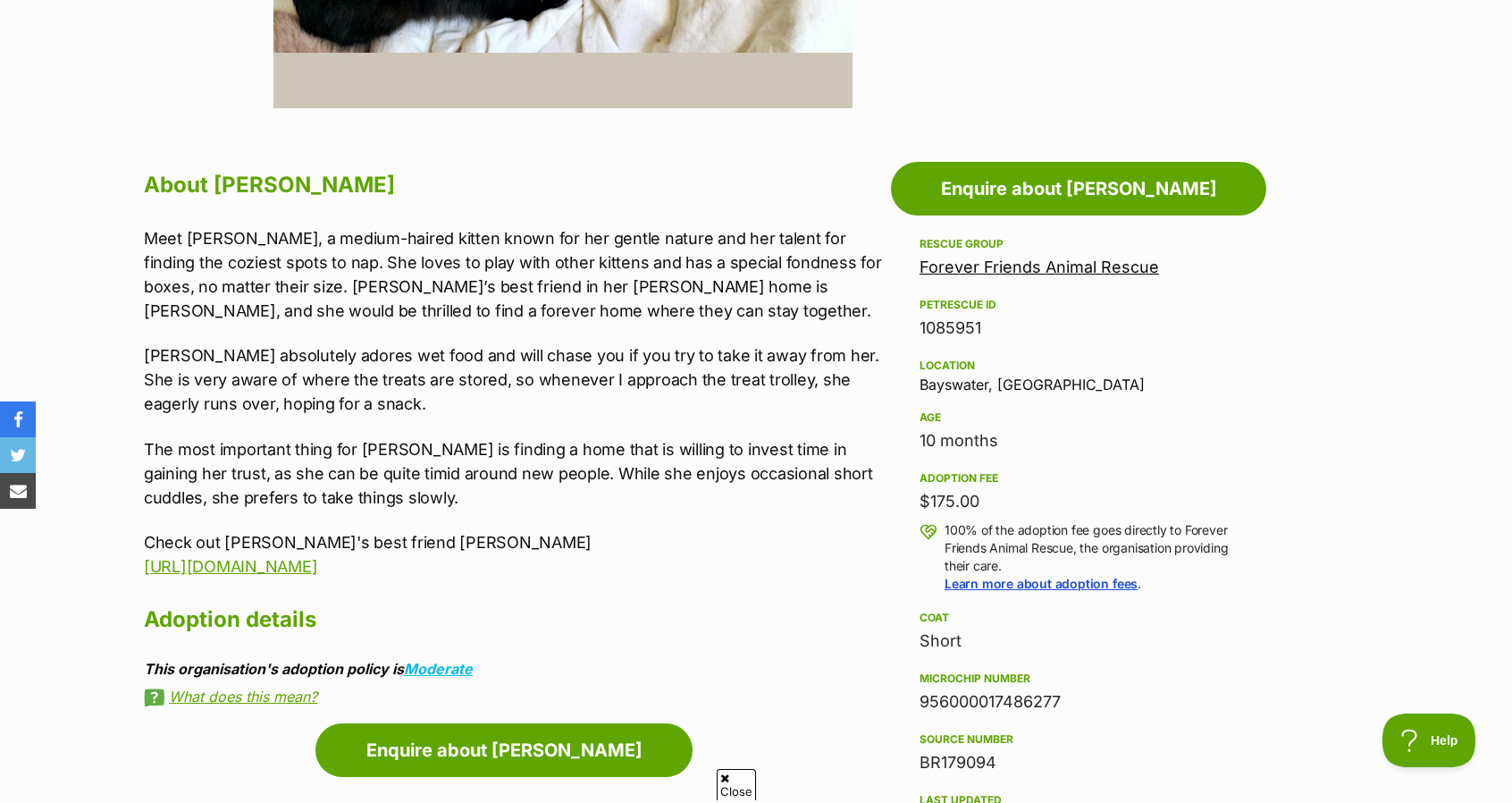
scroll to position [844, 0]
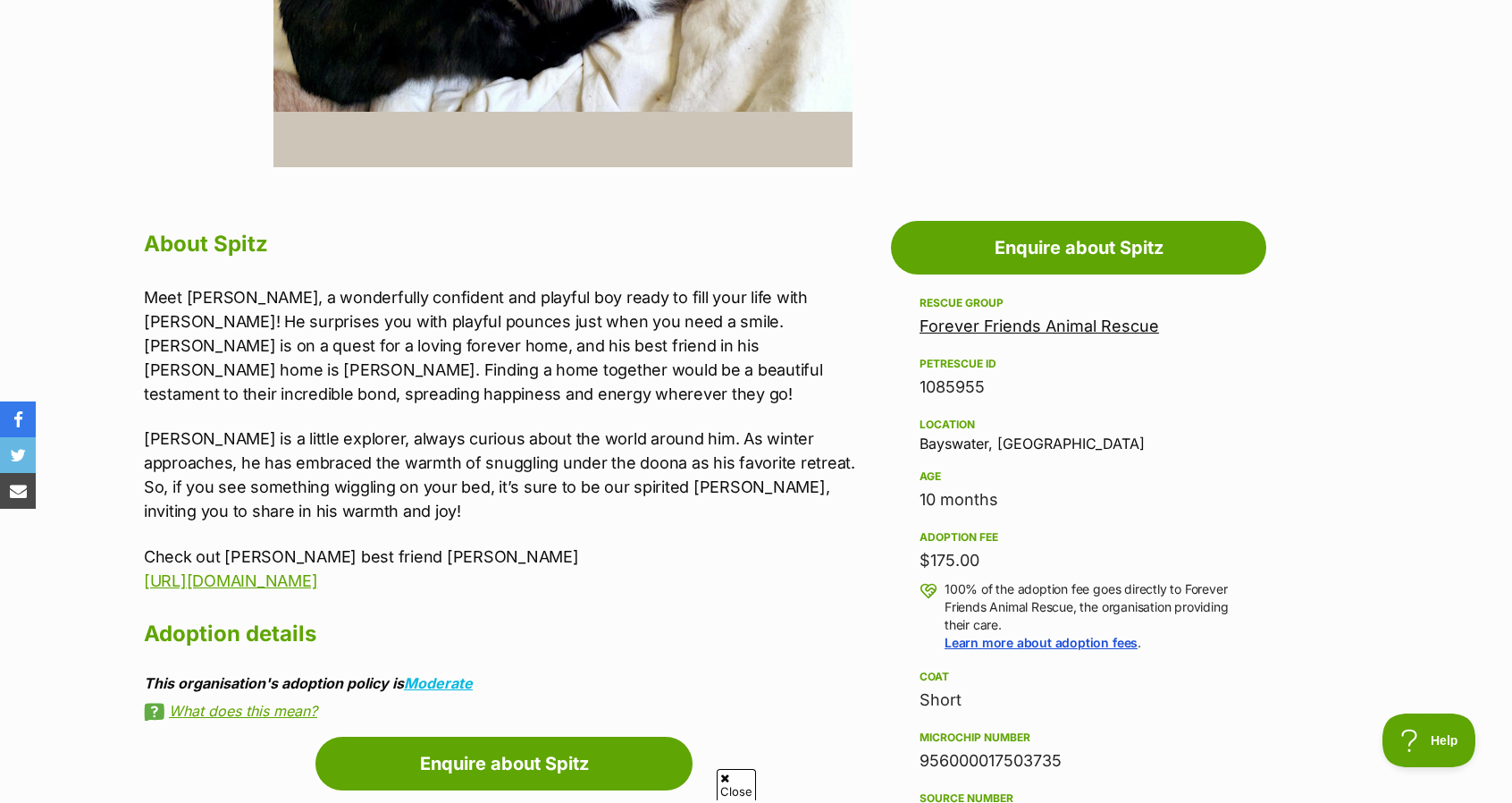
scroll to position [793, 0]
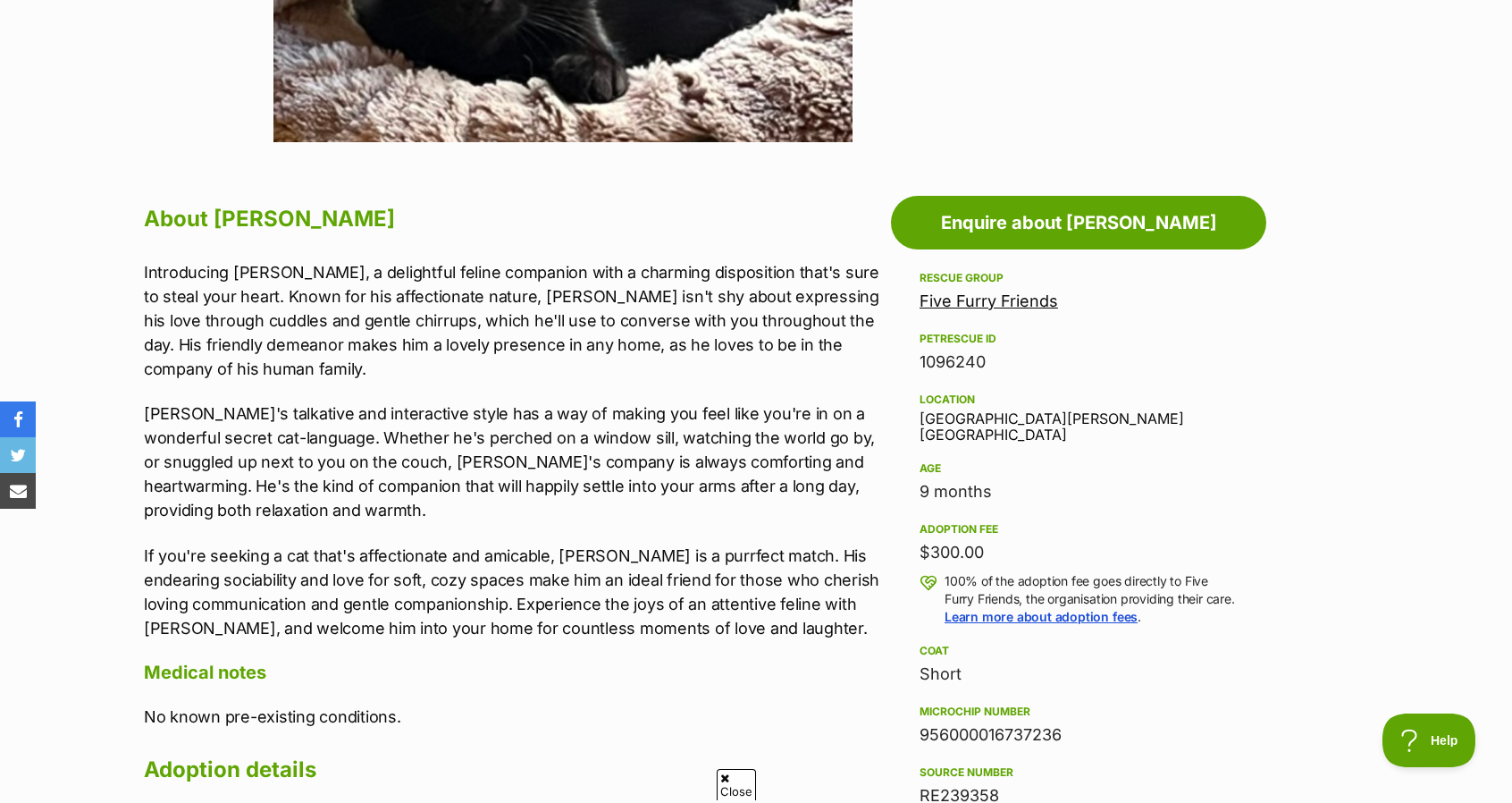
scroll to position [810, 0]
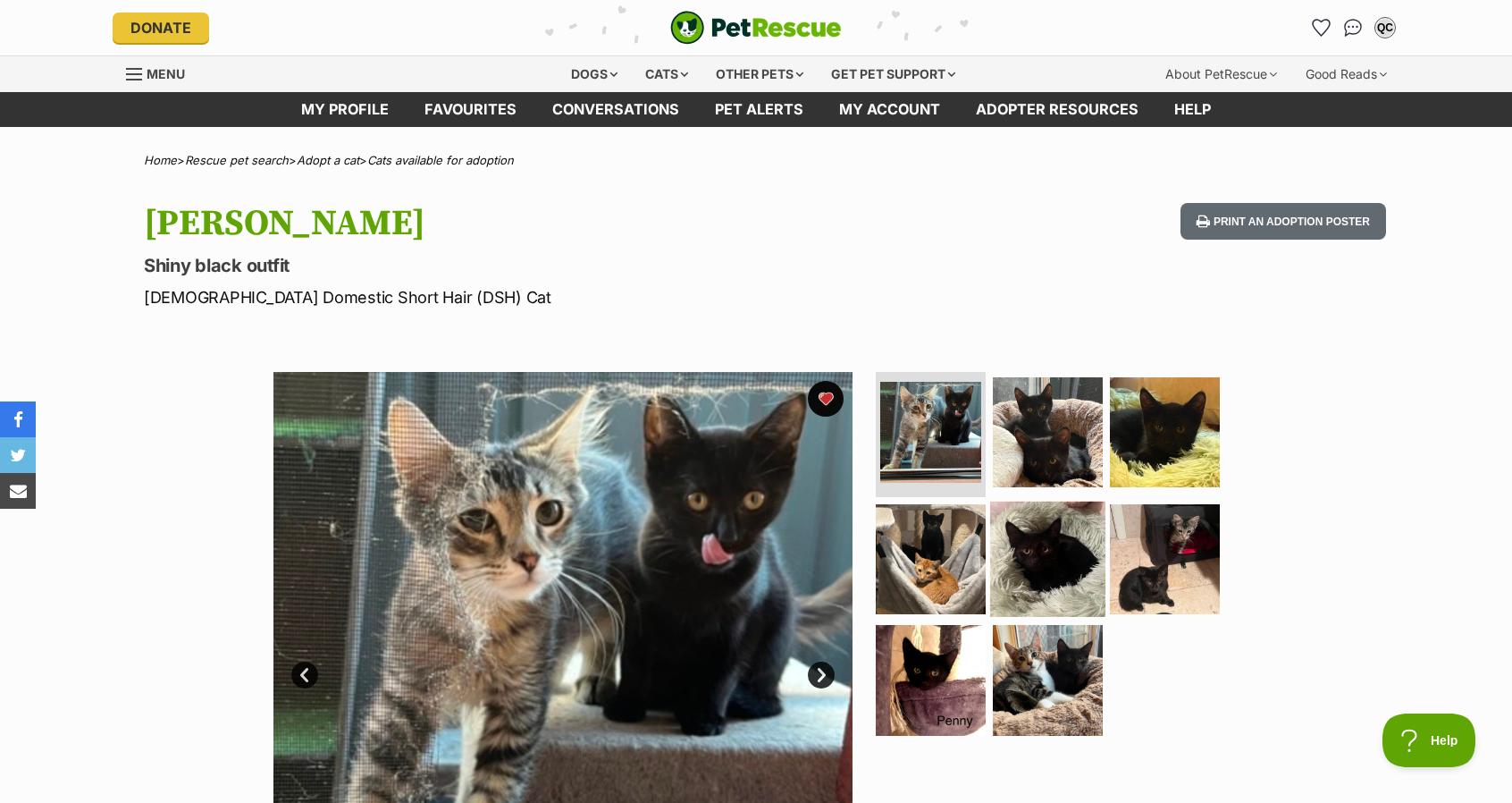
click at [1042, 551] on img at bounding box center [1048, 558] width 116 height 116
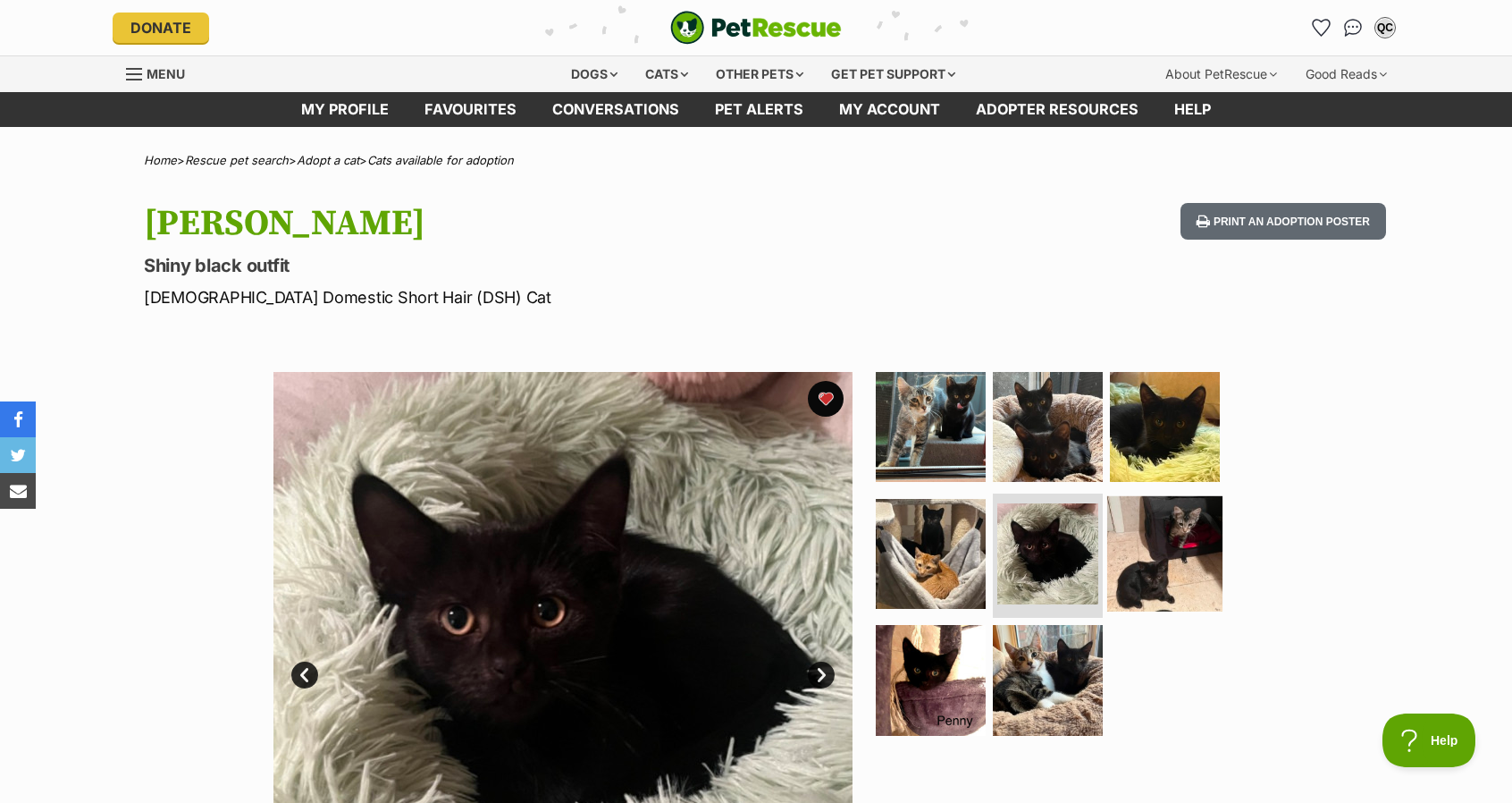
click at [1140, 562] on img at bounding box center [1165, 553] width 116 height 116
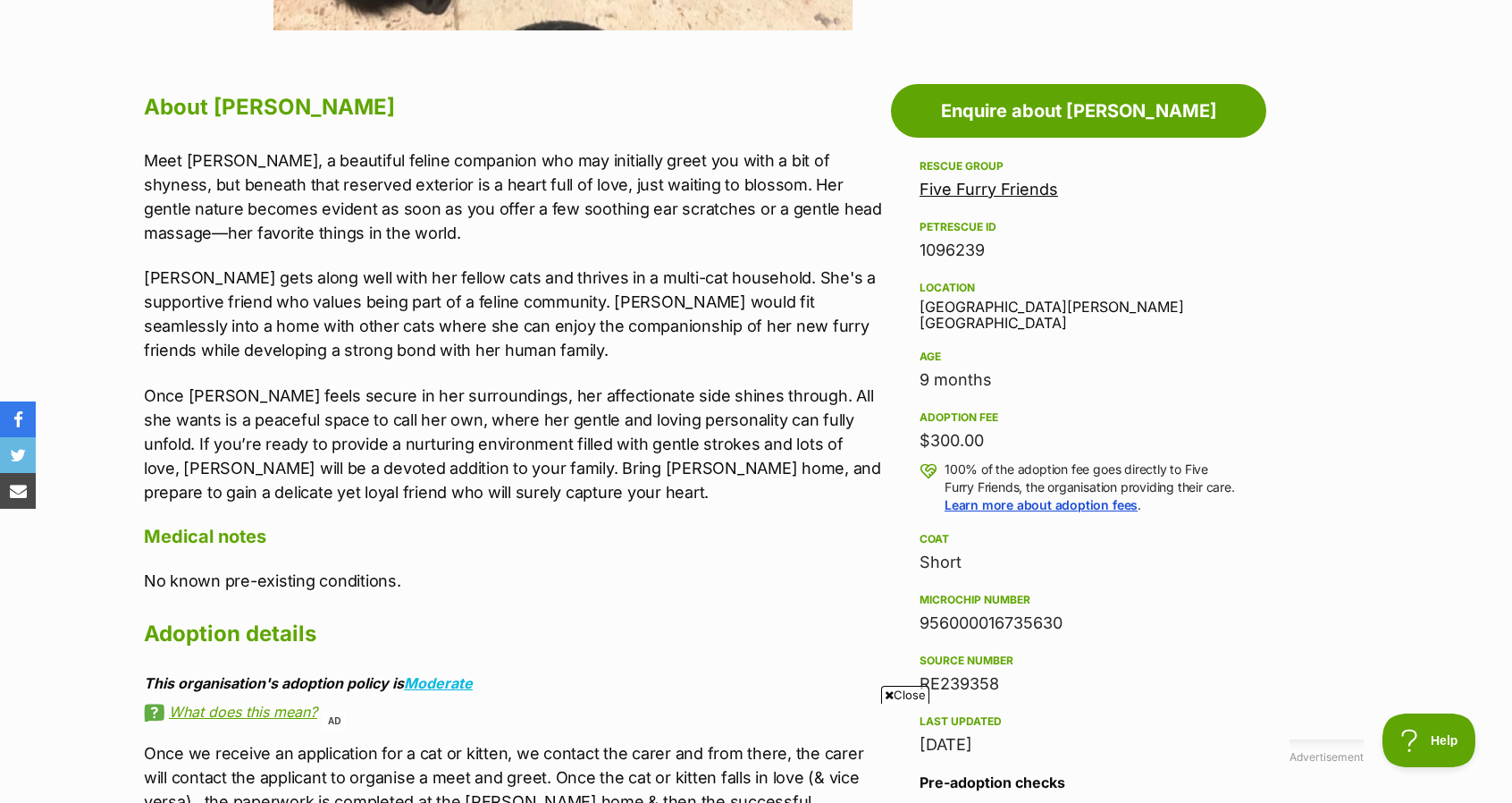
scroll to position [920, 0]
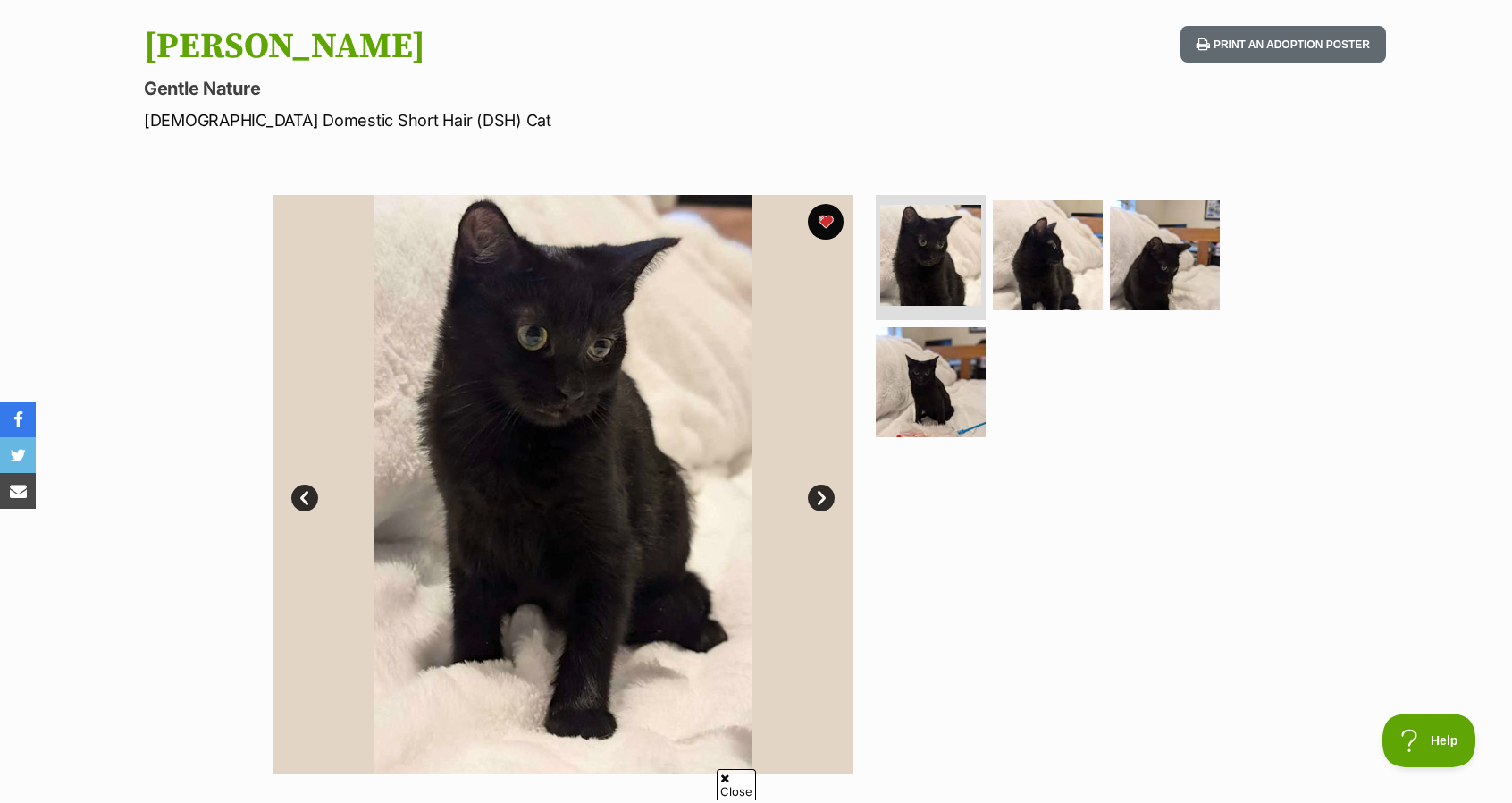
scroll to position [175, 0]
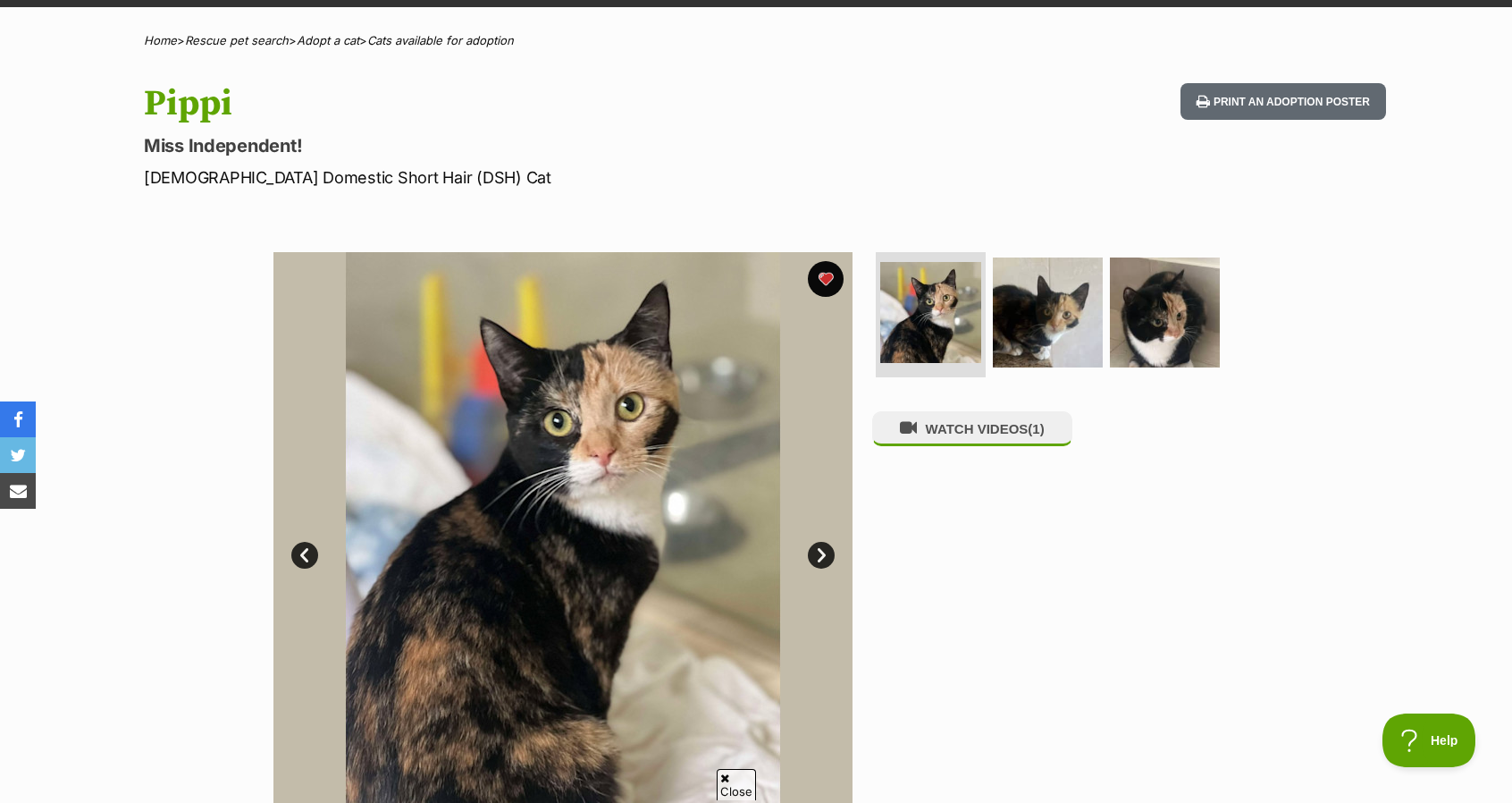
scroll to position [119, 0]
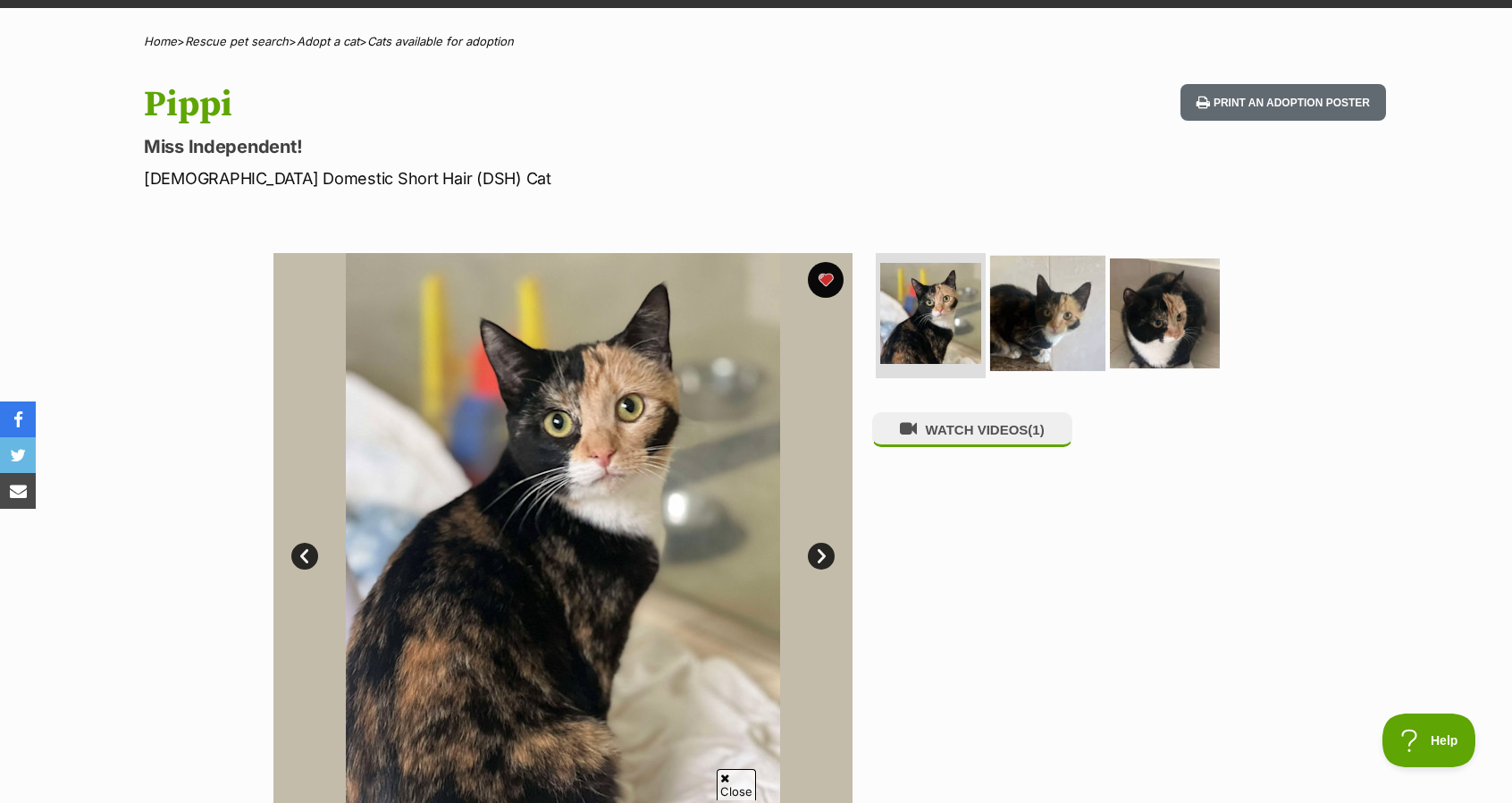
click at [1040, 359] on img at bounding box center [1048, 313] width 116 height 116
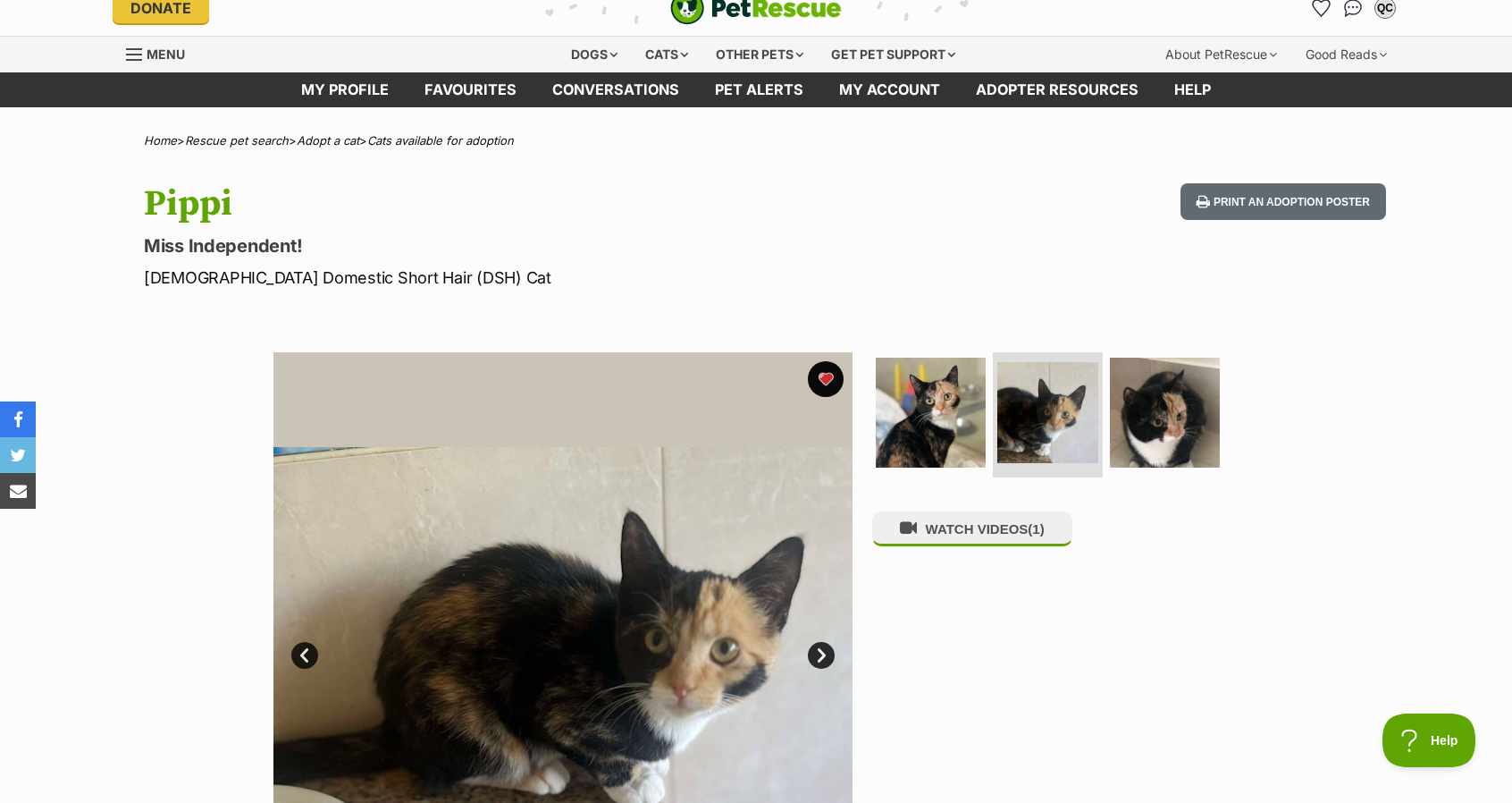
scroll to position [0, 0]
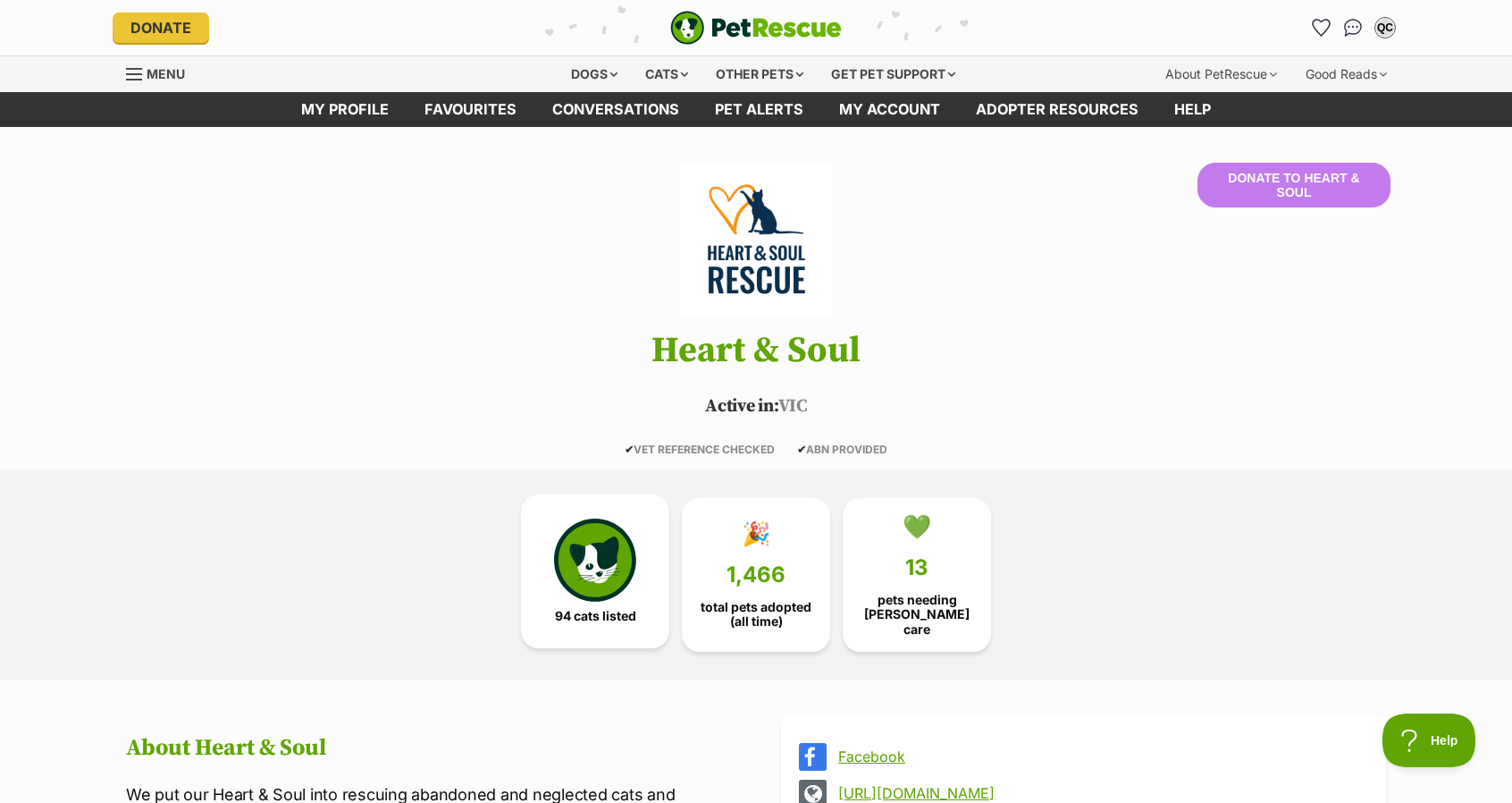
click at [620, 524] on img at bounding box center [595, 559] width 82 height 82
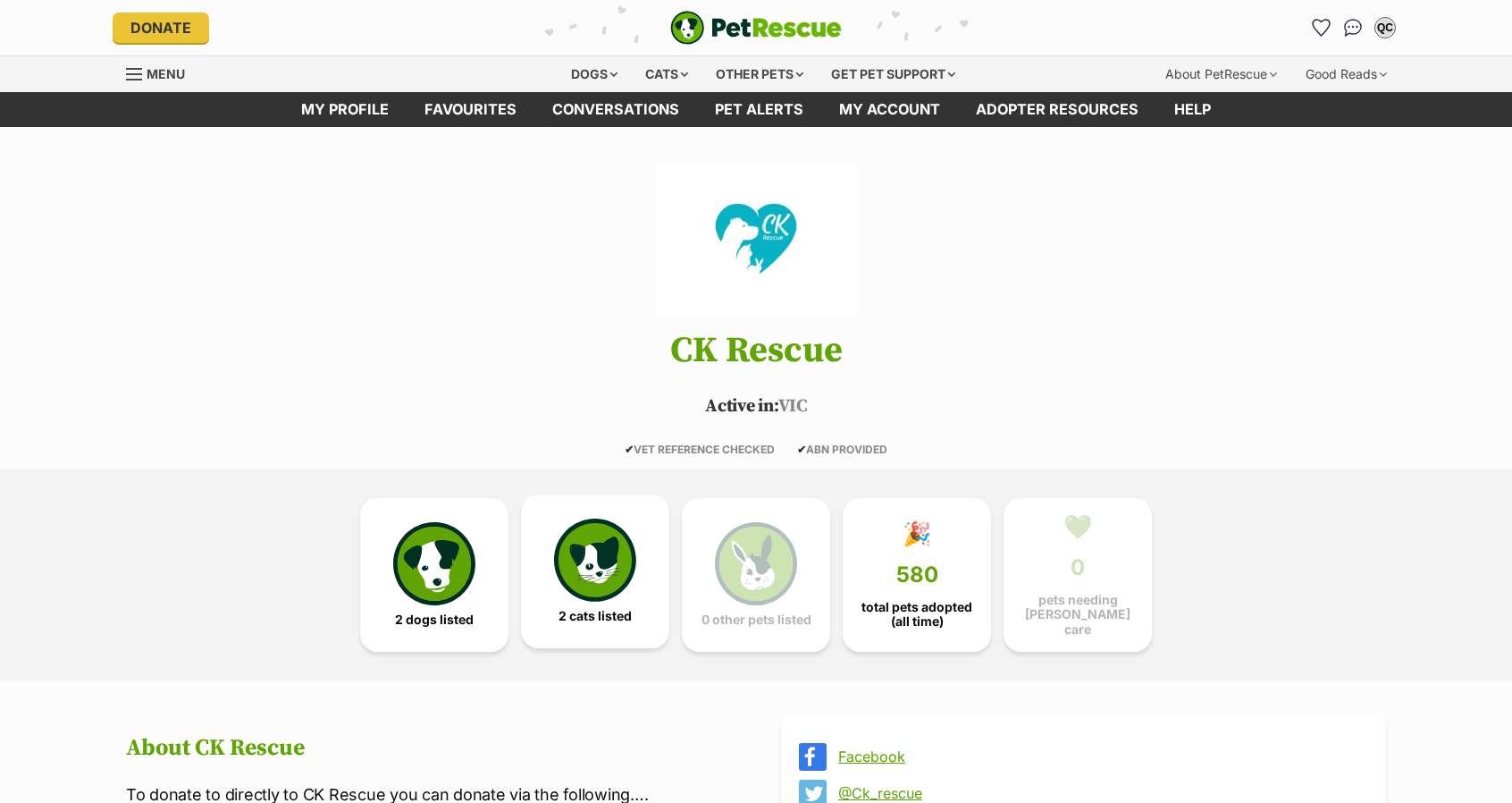
click at [561, 625] on link "2 cats listed" at bounding box center [596, 572] width 148 height 154
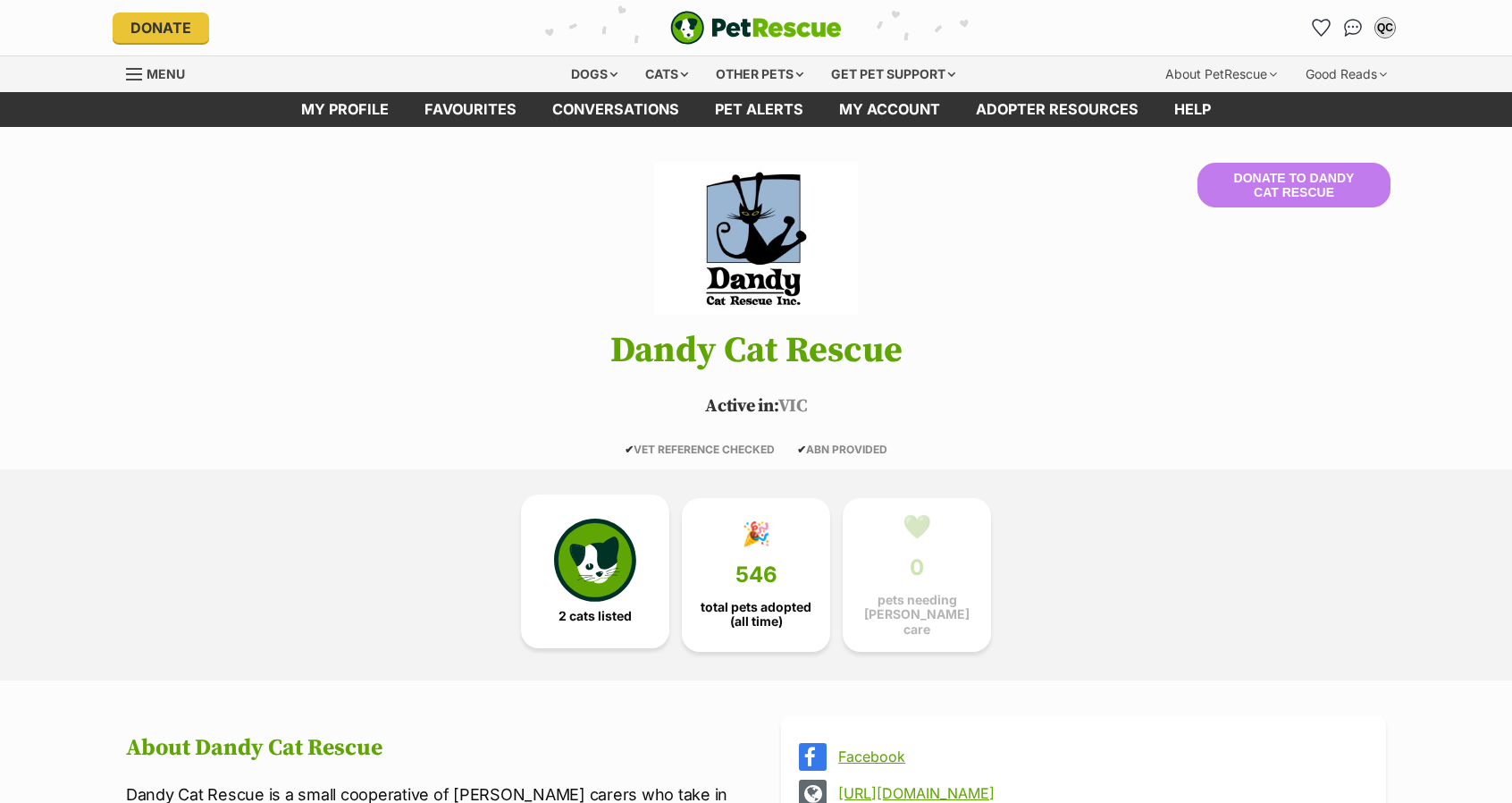
click at [605, 597] on img at bounding box center [595, 559] width 82 height 82
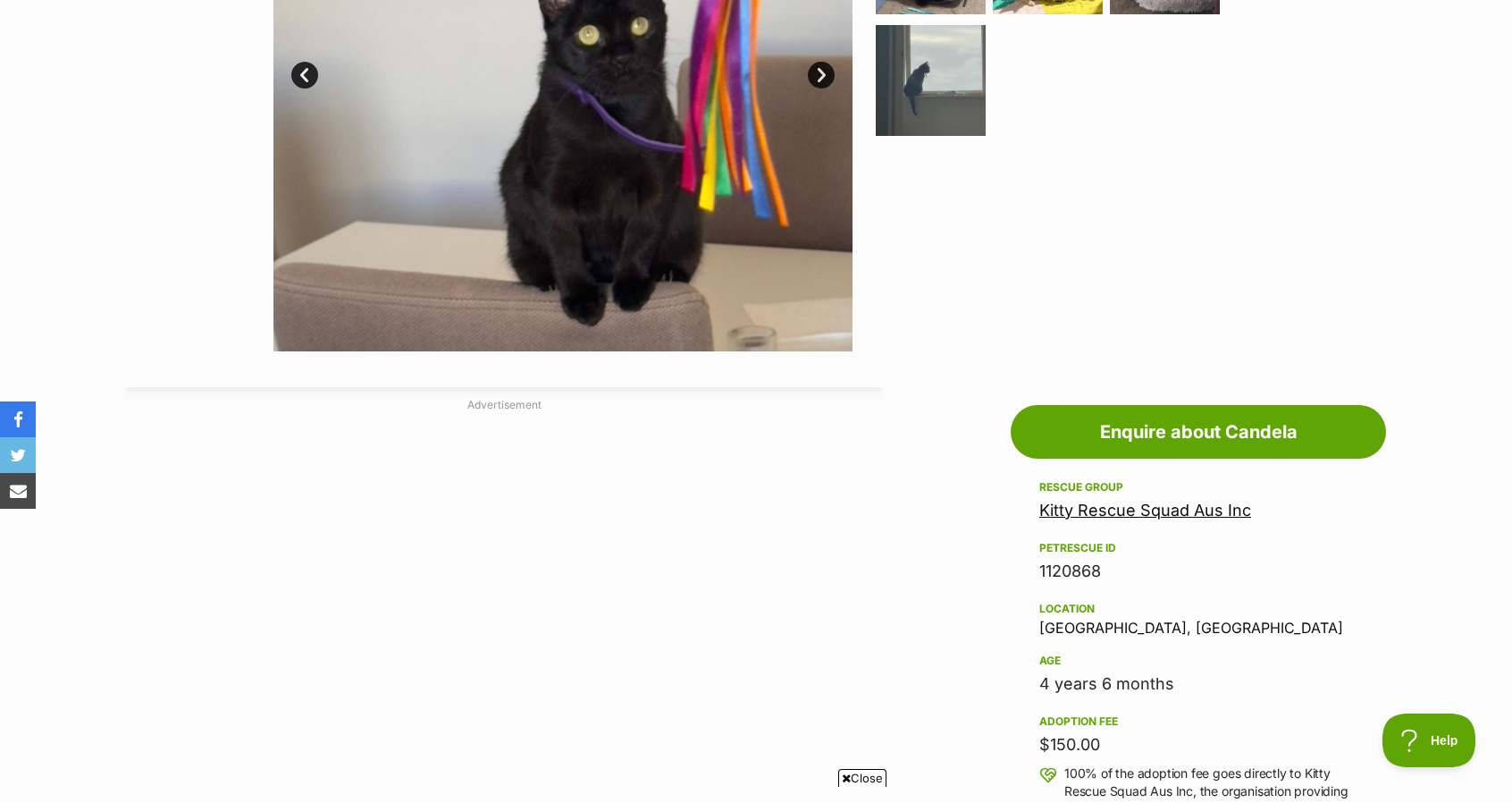
scroll to position [601, 0]
